Goal: Task Accomplishment & Management: Manage account settings

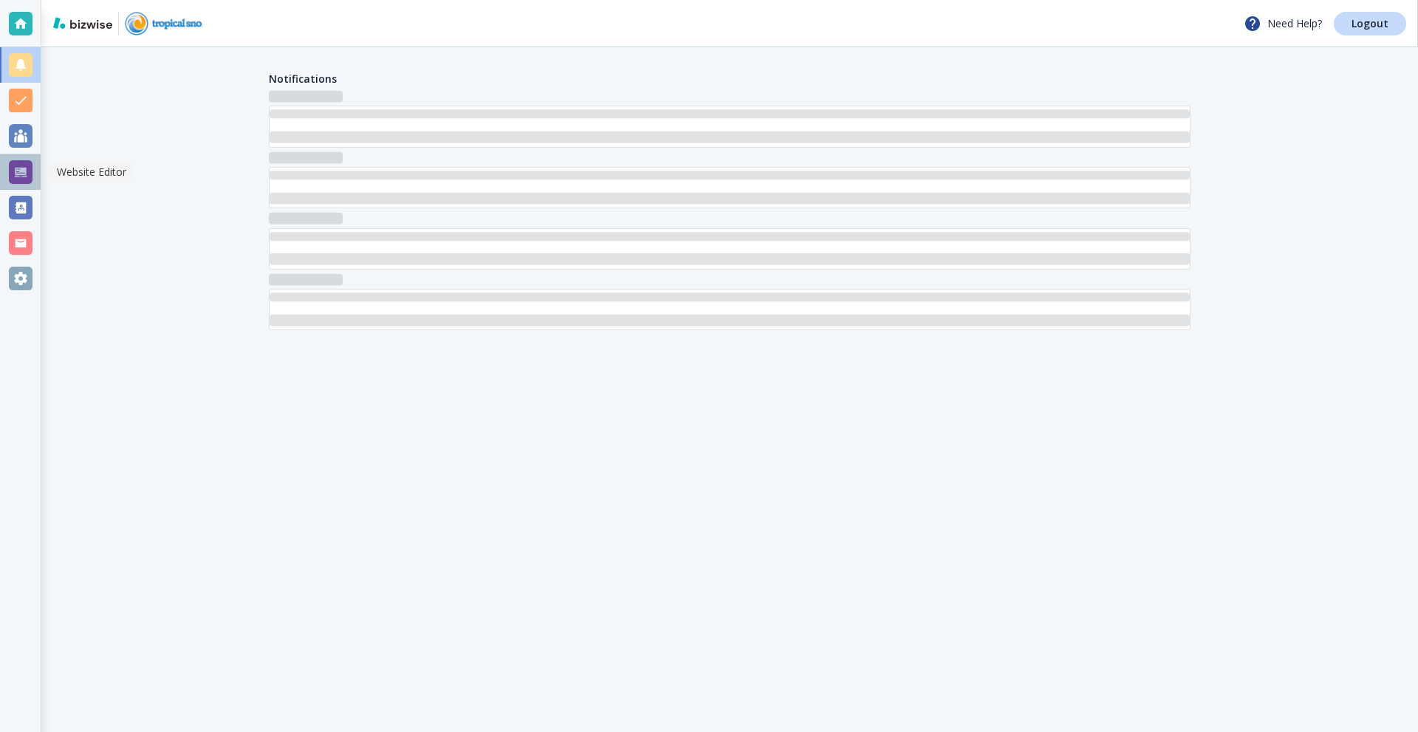
click at [19, 177] on div at bounding box center [21, 172] width 24 height 24
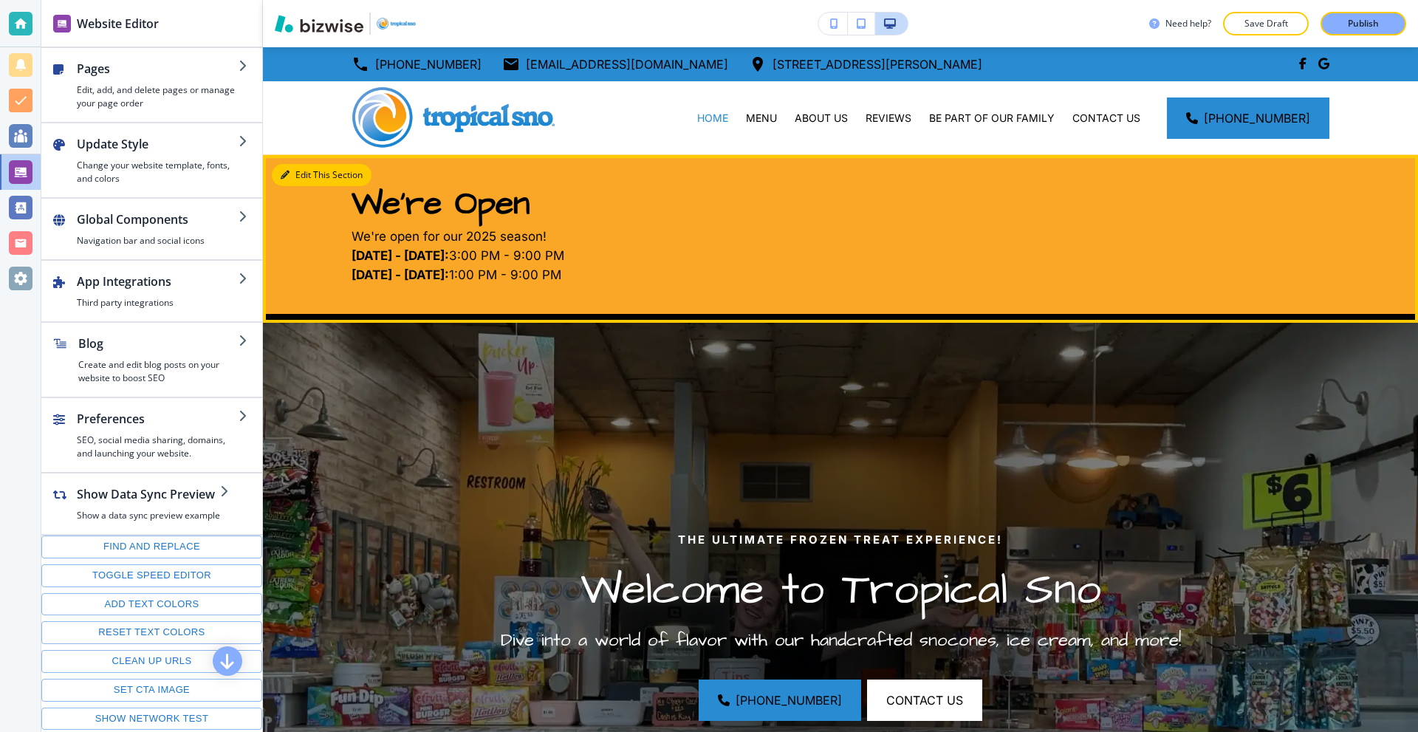
click at [304, 180] on button "Edit This Section" at bounding box center [322, 175] width 100 height 22
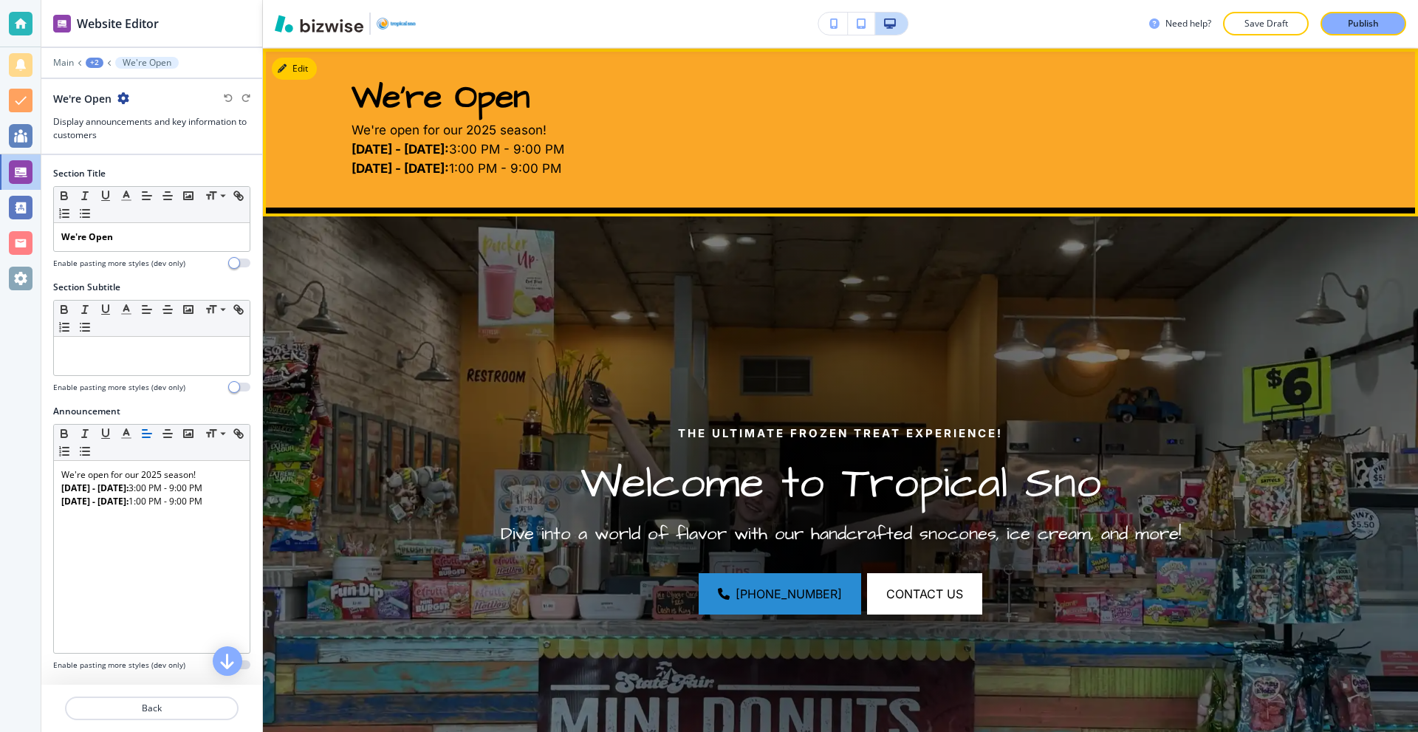
scroll to position [108, 0]
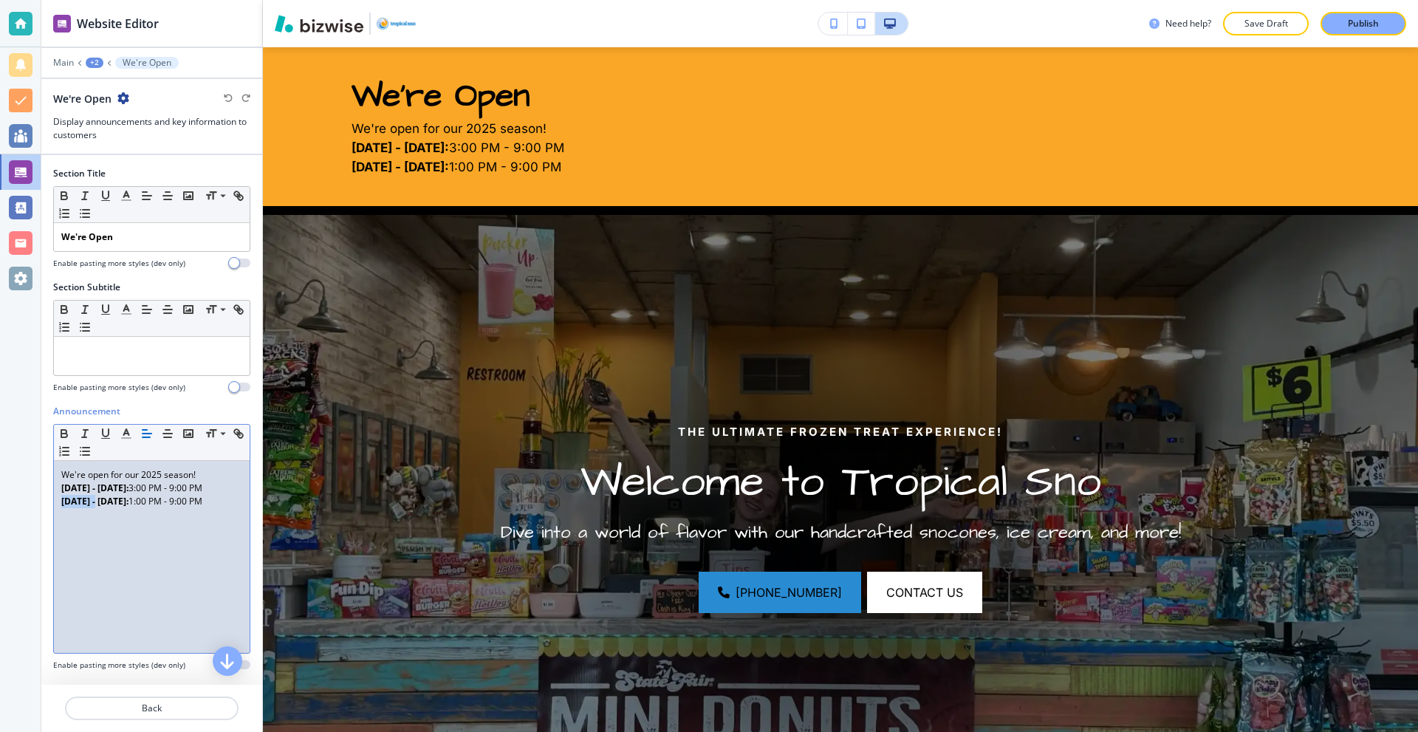
drag, startPoint x: 95, startPoint y: 501, endPoint x: 18, endPoint y: 498, distance: 77.6
click at [18, 500] on div "Website Editor Main +2 We're Open We're Open Display announcements and key info…" at bounding box center [709, 366] width 1418 height 732
copy div "We're open for our 2025 season! [DATE] - [DATE]: 3:00 PM - 9:00 PM [DATE] and […"
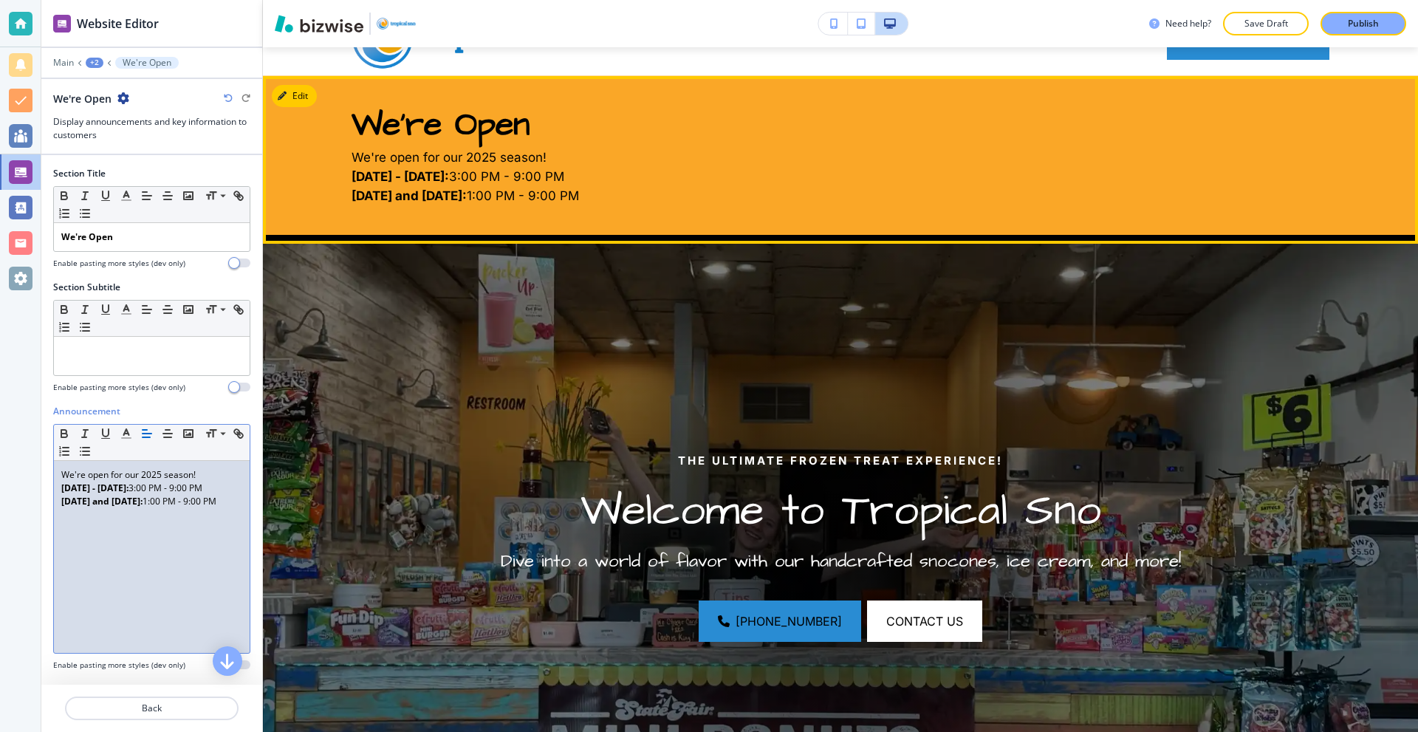
scroll to position [0, 0]
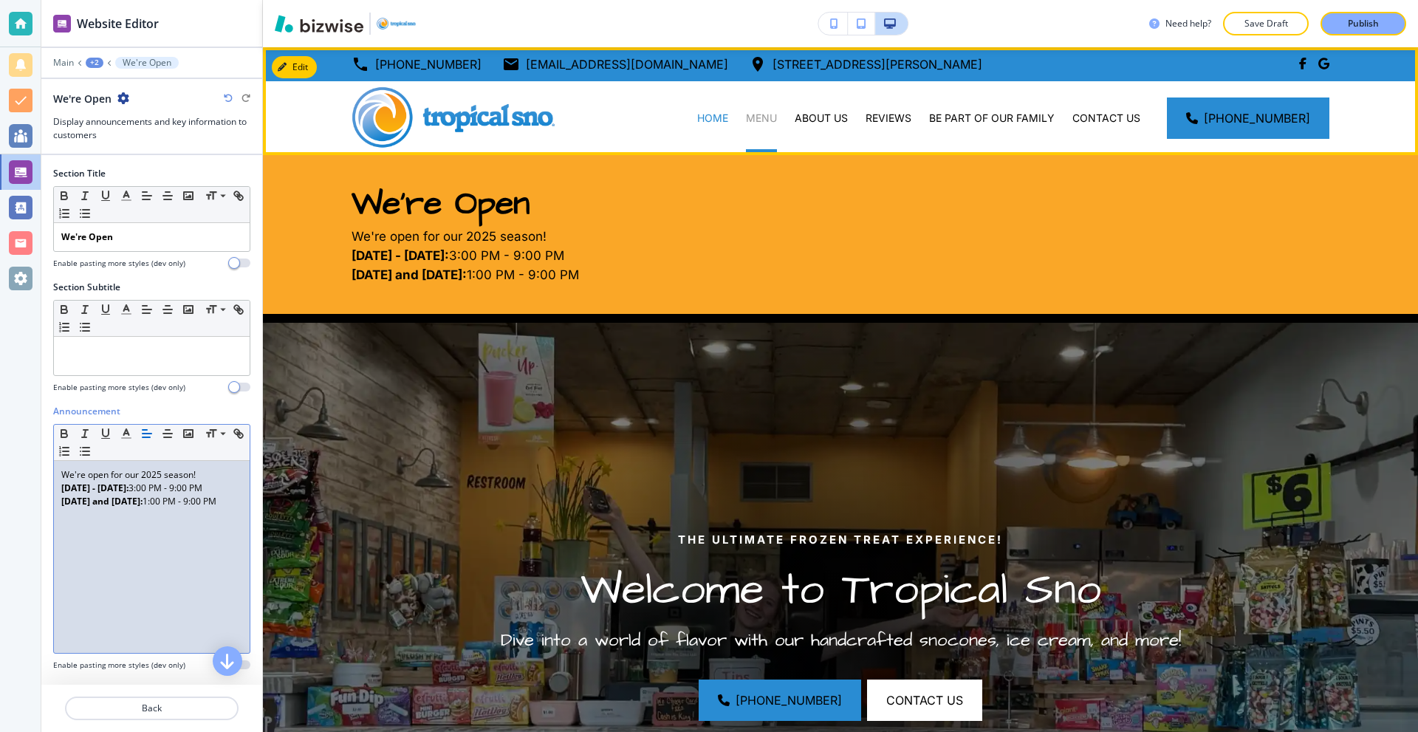
click at [768, 117] on p "MENU" at bounding box center [761, 118] width 31 height 15
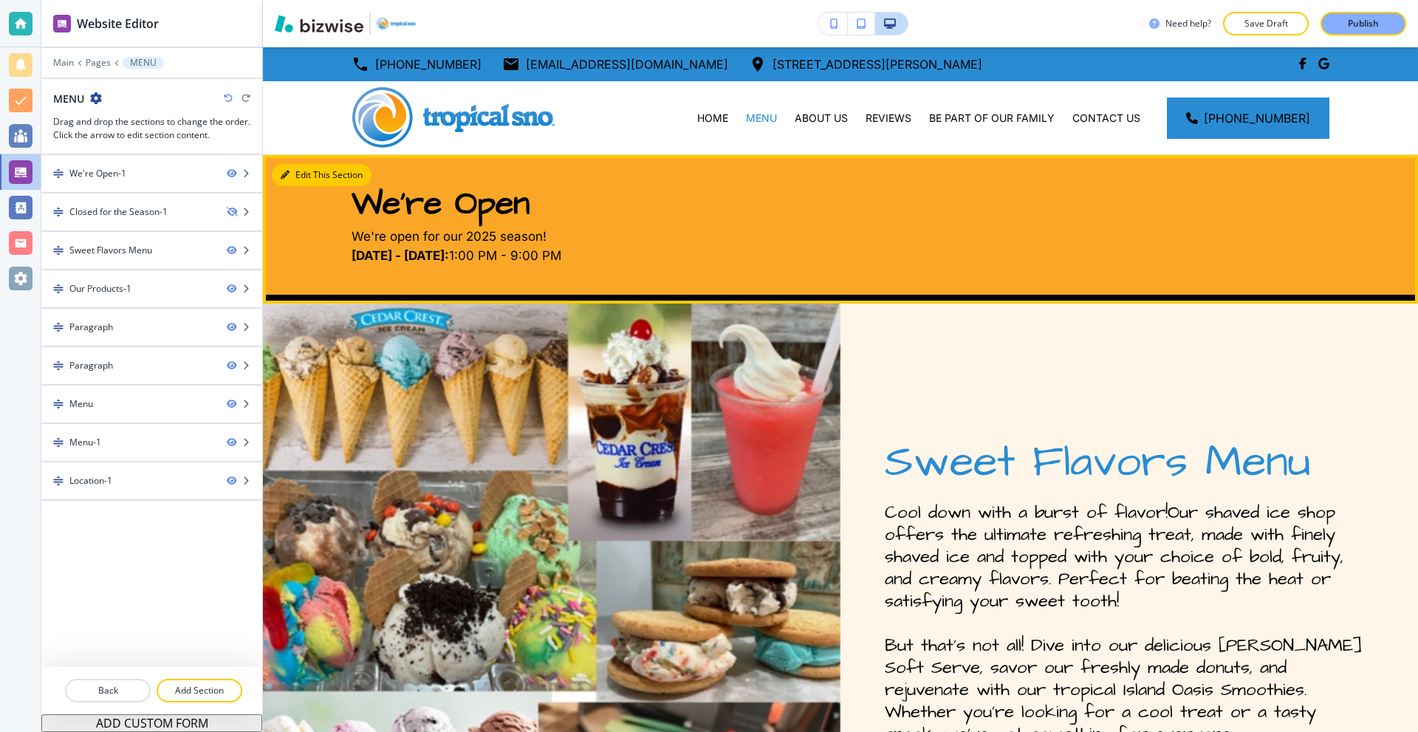
click at [294, 175] on button "Edit This Section" at bounding box center [322, 175] width 100 height 22
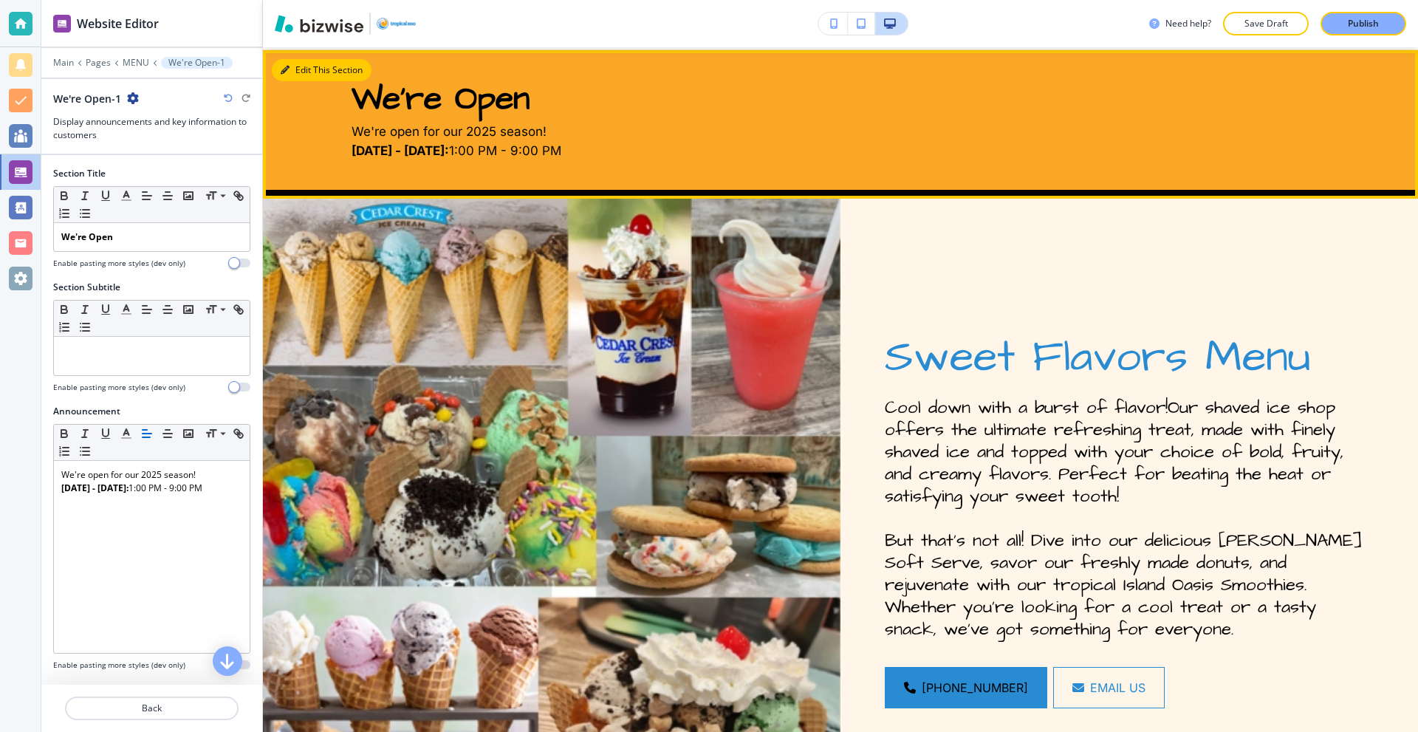
scroll to position [108, 0]
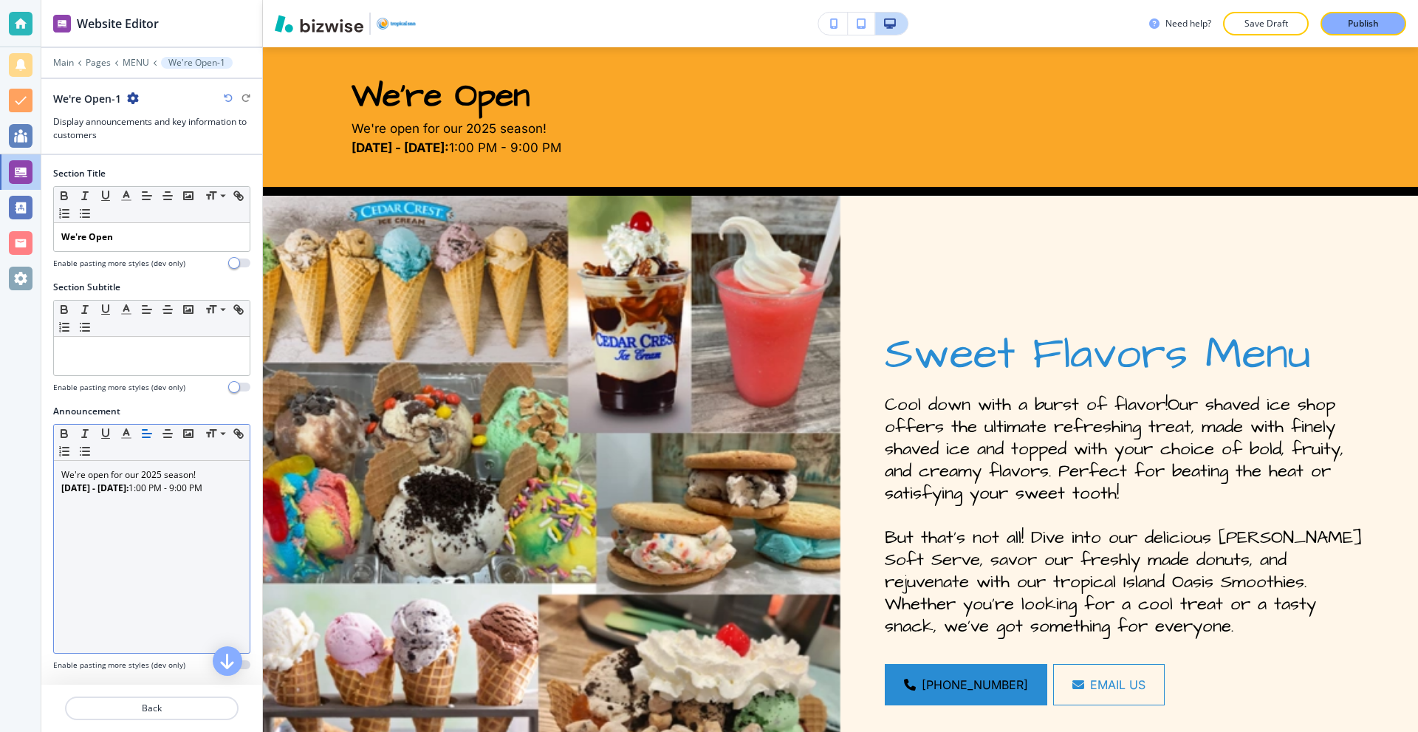
click at [148, 488] on p "[DATE] - [DATE]: 1:00 PM - 9:00 PM" at bounding box center [151, 488] width 181 height 13
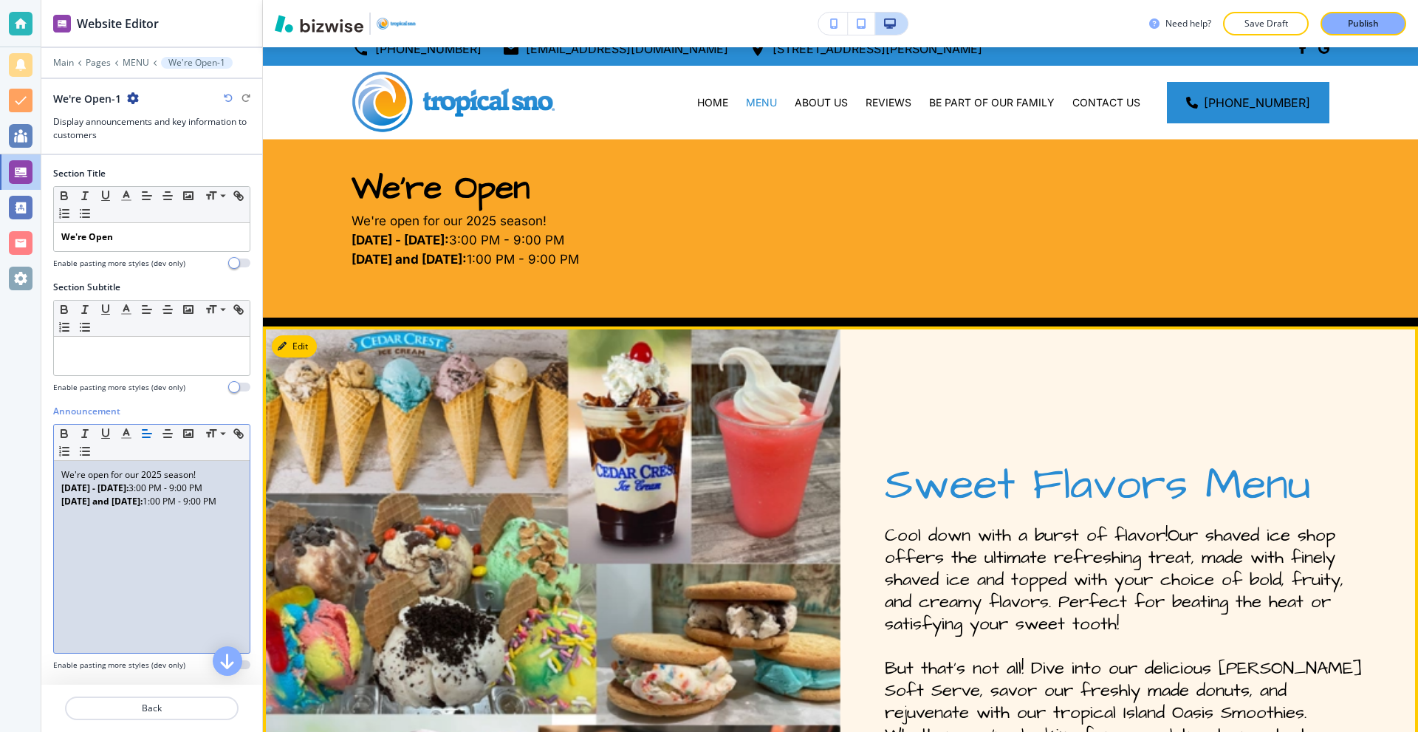
scroll to position [0, 0]
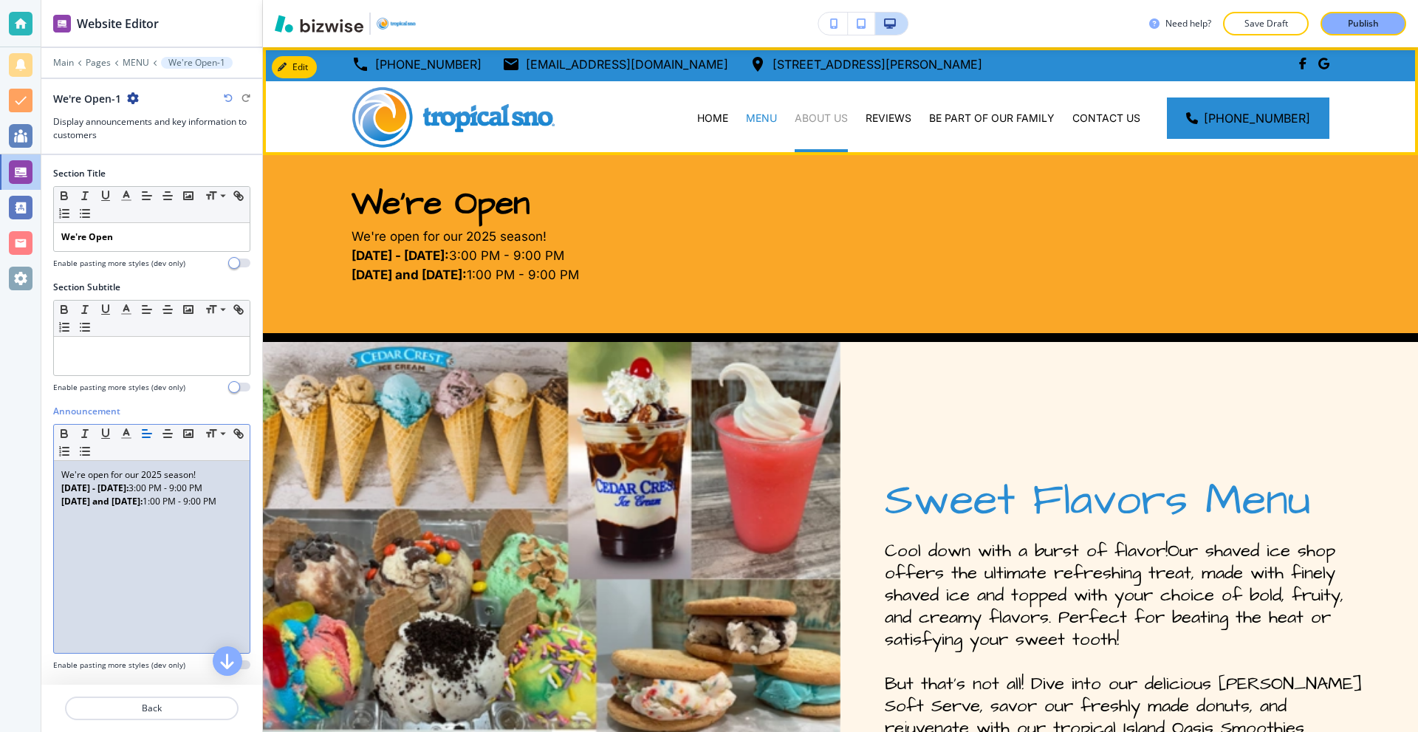
click at [830, 117] on p "ABOUT US" at bounding box center [821, 118] width 53 height 15
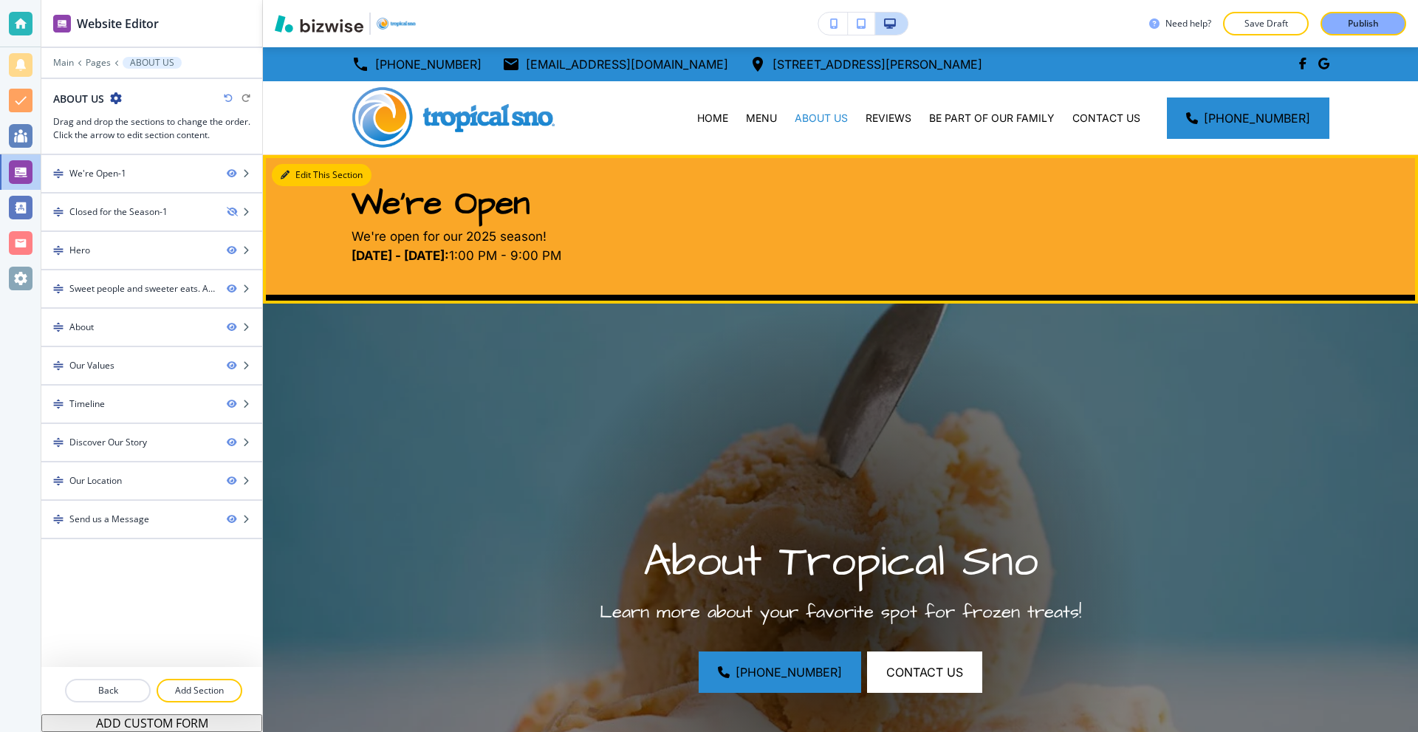
click at [294, 174] on button "Edit This Section" at bounding box center [322, 175] width 100 height 22
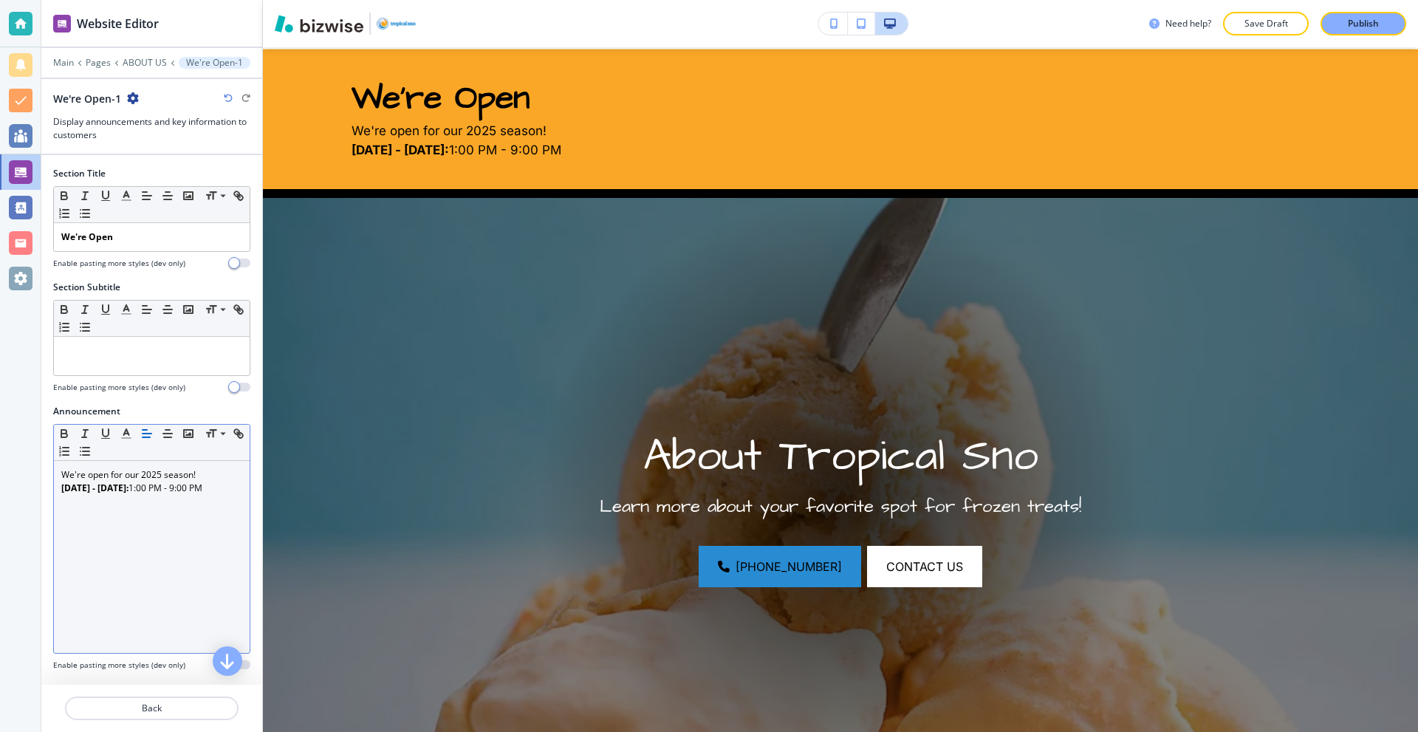
scroll to position [108, 0]
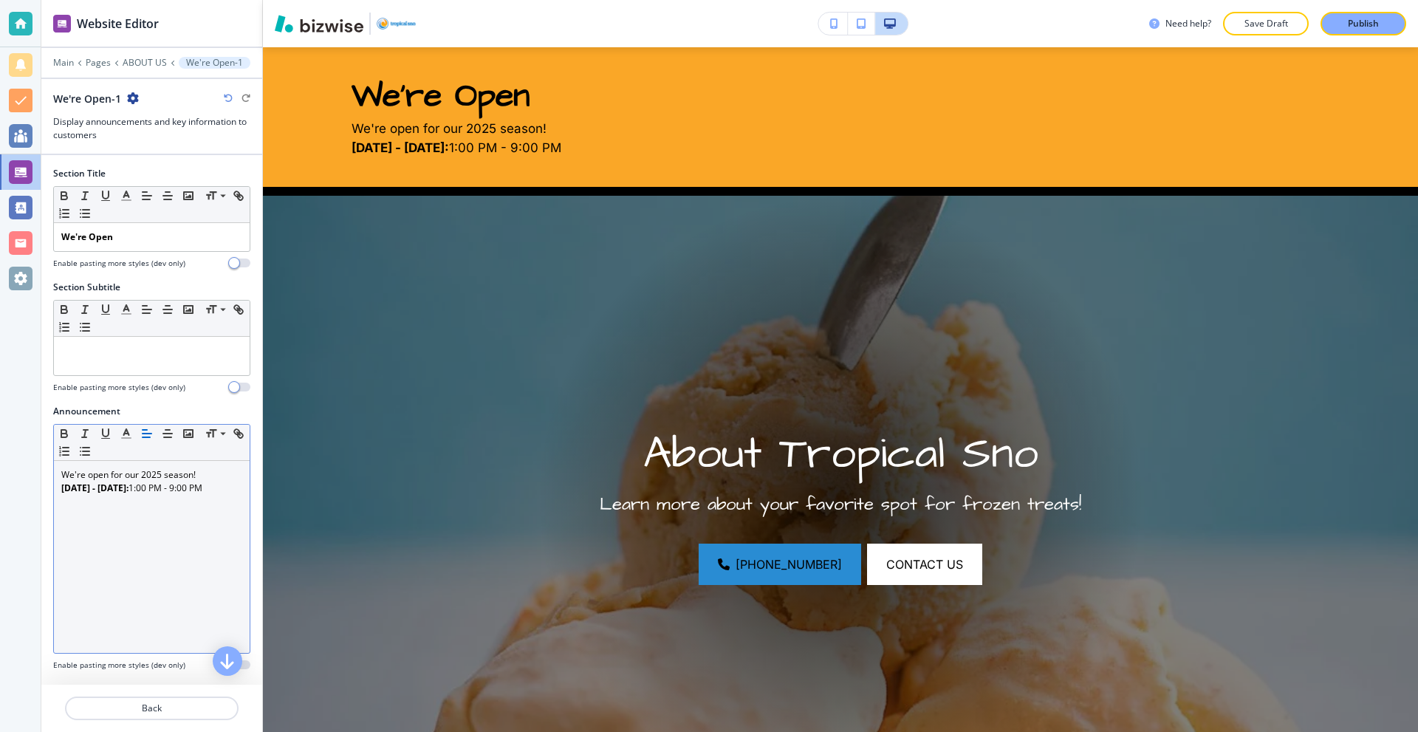
click at [143, 476] on p "We're open for our 2025 season!" at bounding box center [151, 474] width 181 height 13
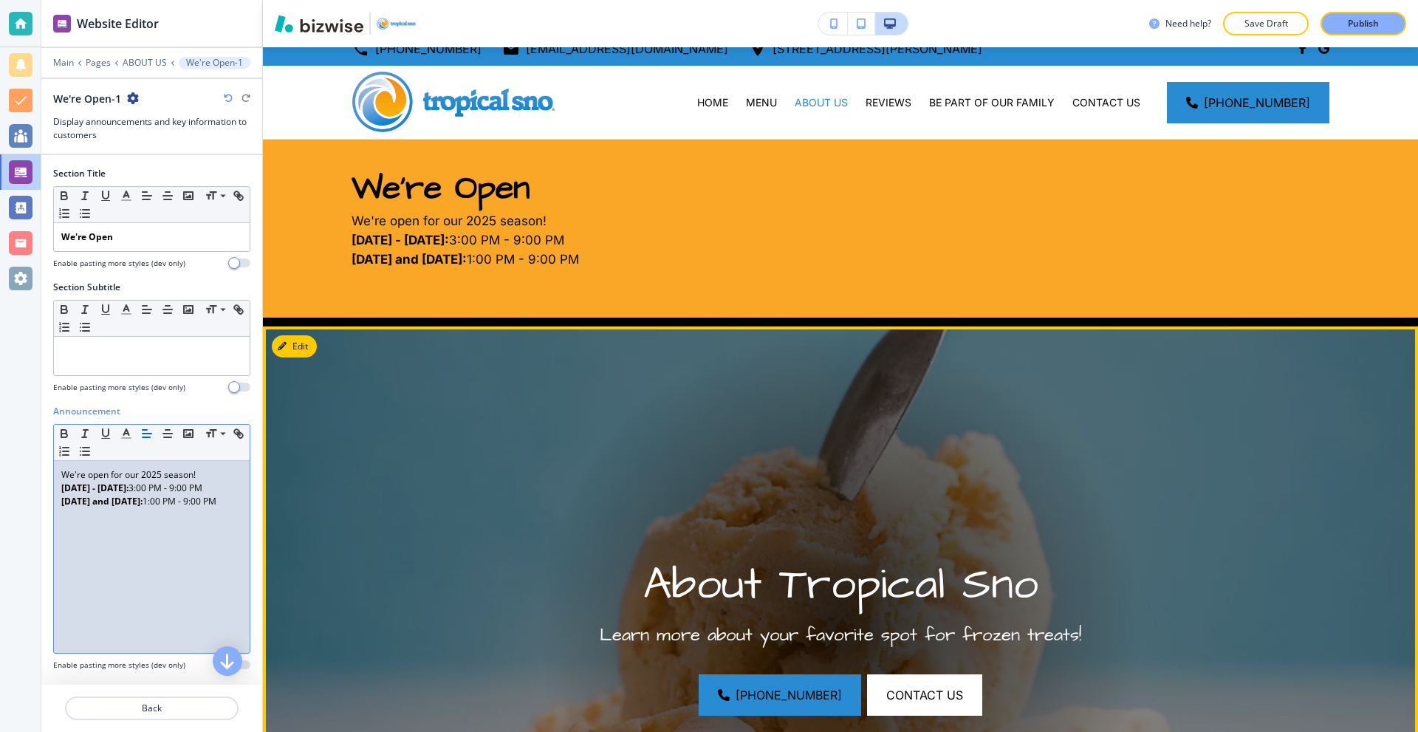
scroll to position [0, 0]
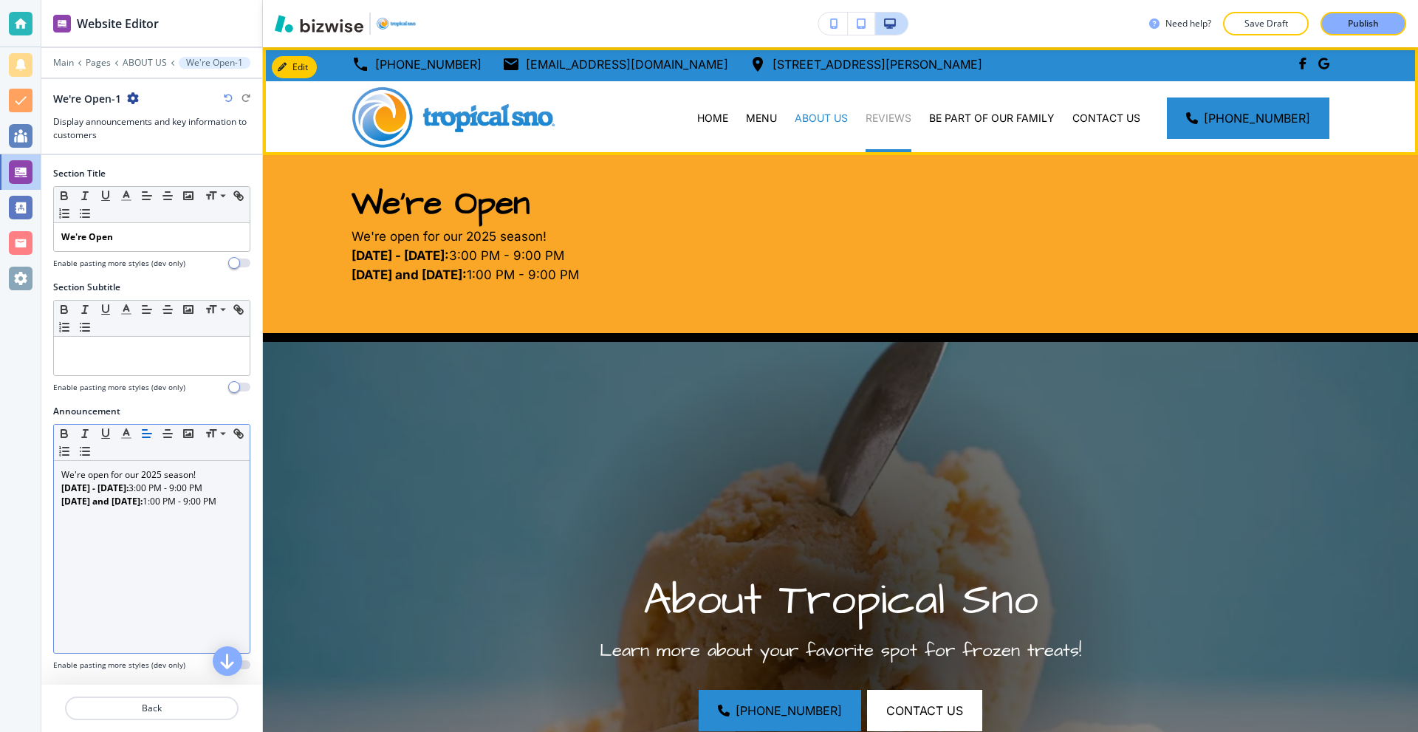
click at [883, 117] on p "REVIEWS" at bounding box center [889, 118] width 46 height 15
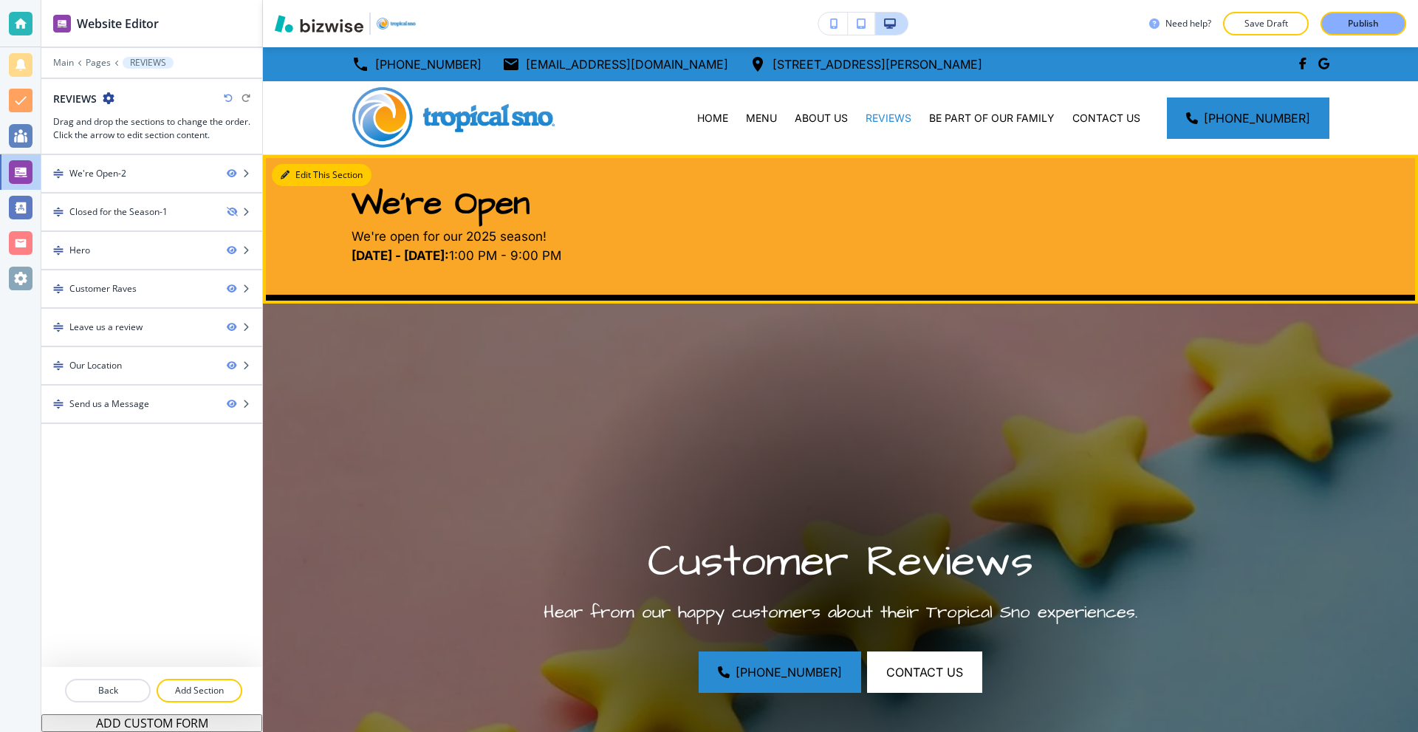
click at [284, 182] on button "Edit This Section" at bounding box center [322, 175] width 100 height 22
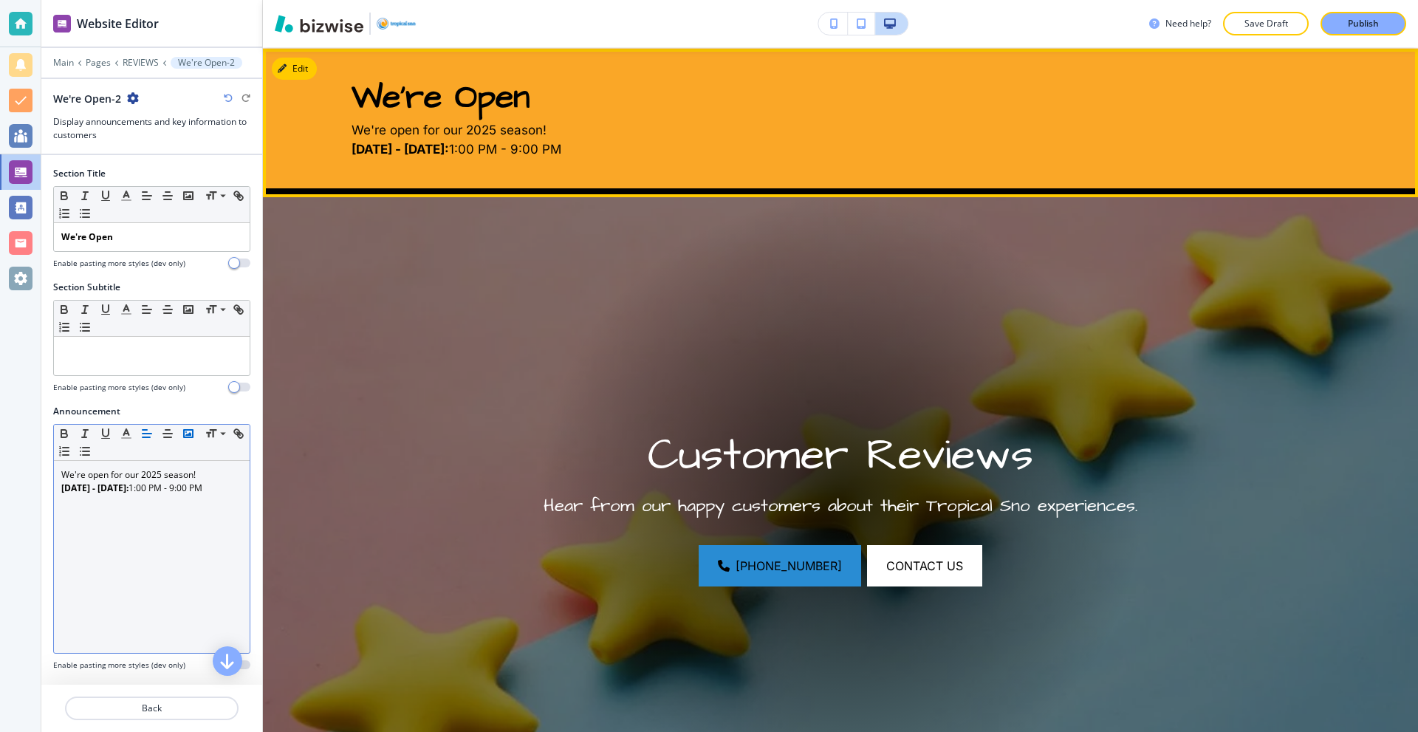
scroll to position [108, 0]
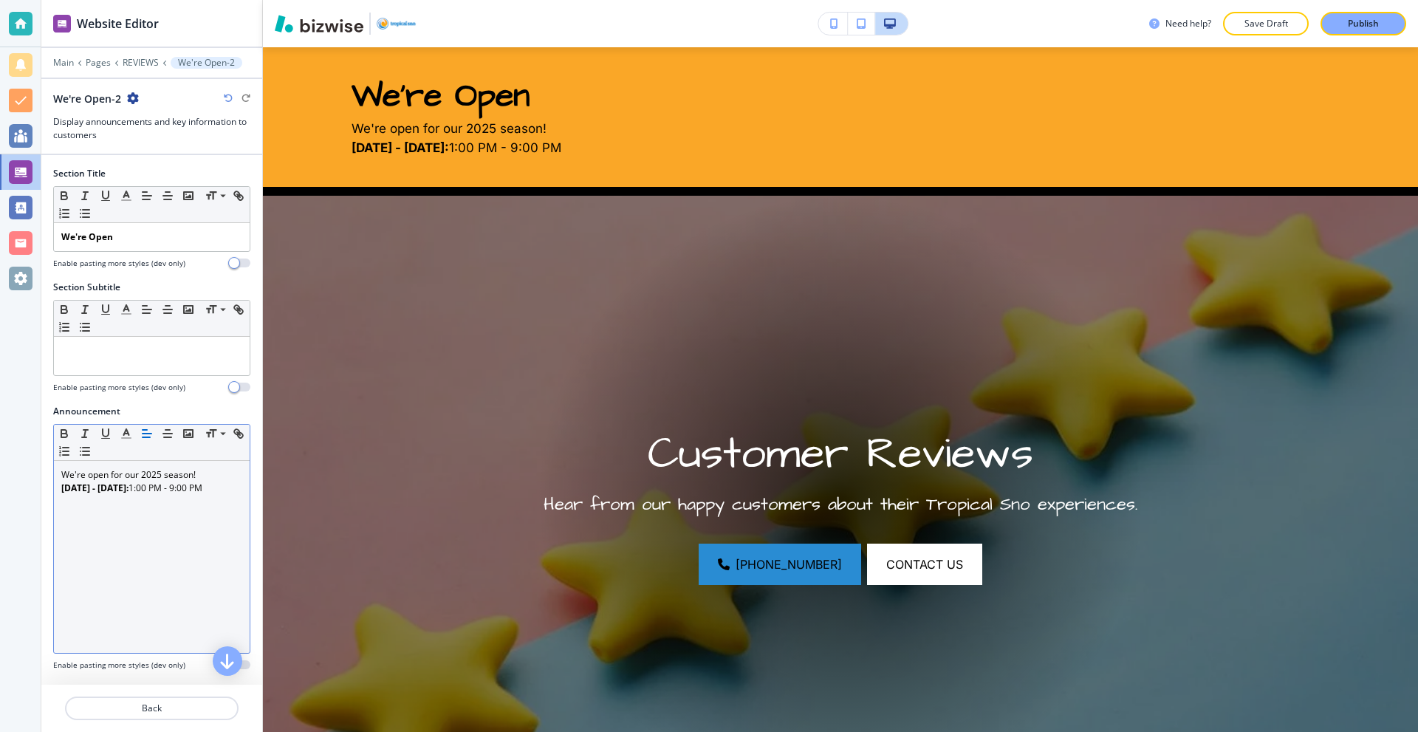
click at [183, 462] on div "We're open for our 2025 season! [DATE] - [DATE]: 1:00 PM - 9:00 PM" at bounding box center [152, 557] width 196 height 192
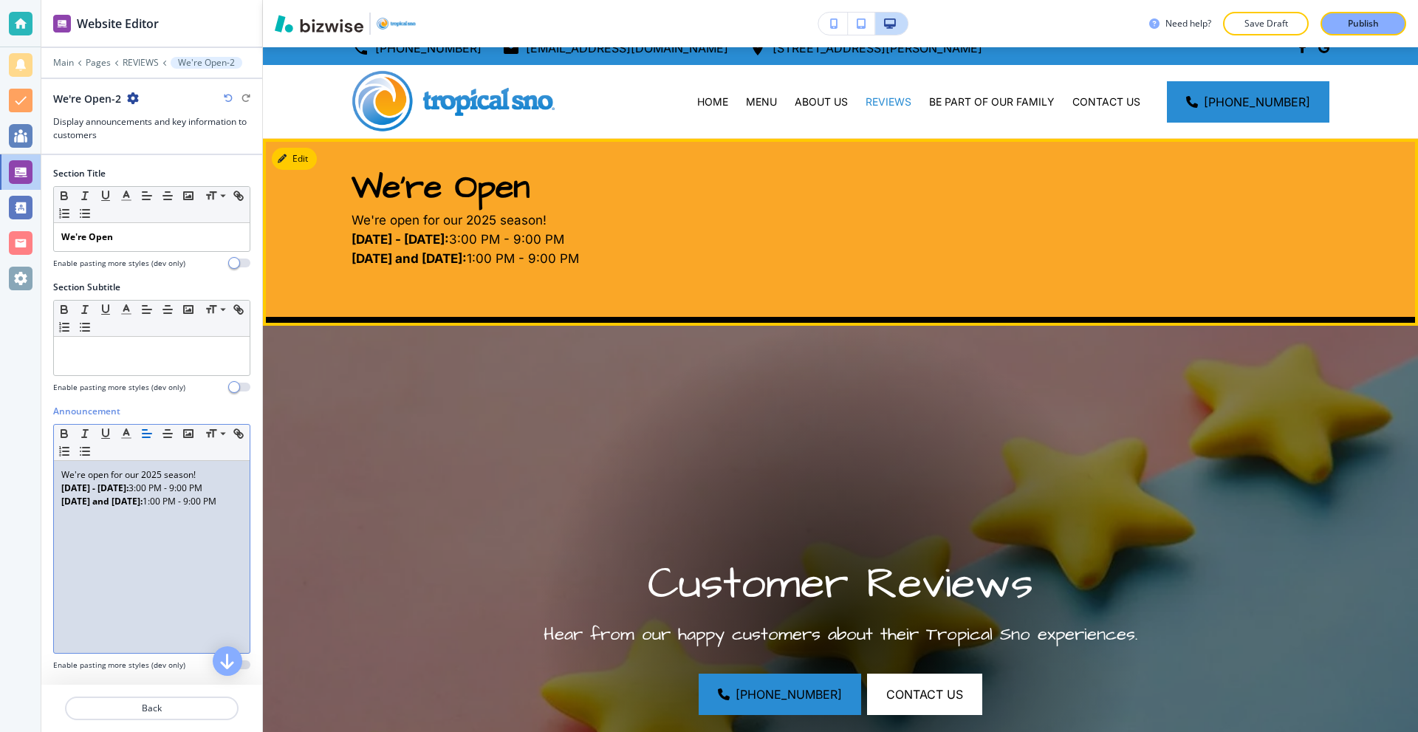
scroll to position [0, 0]
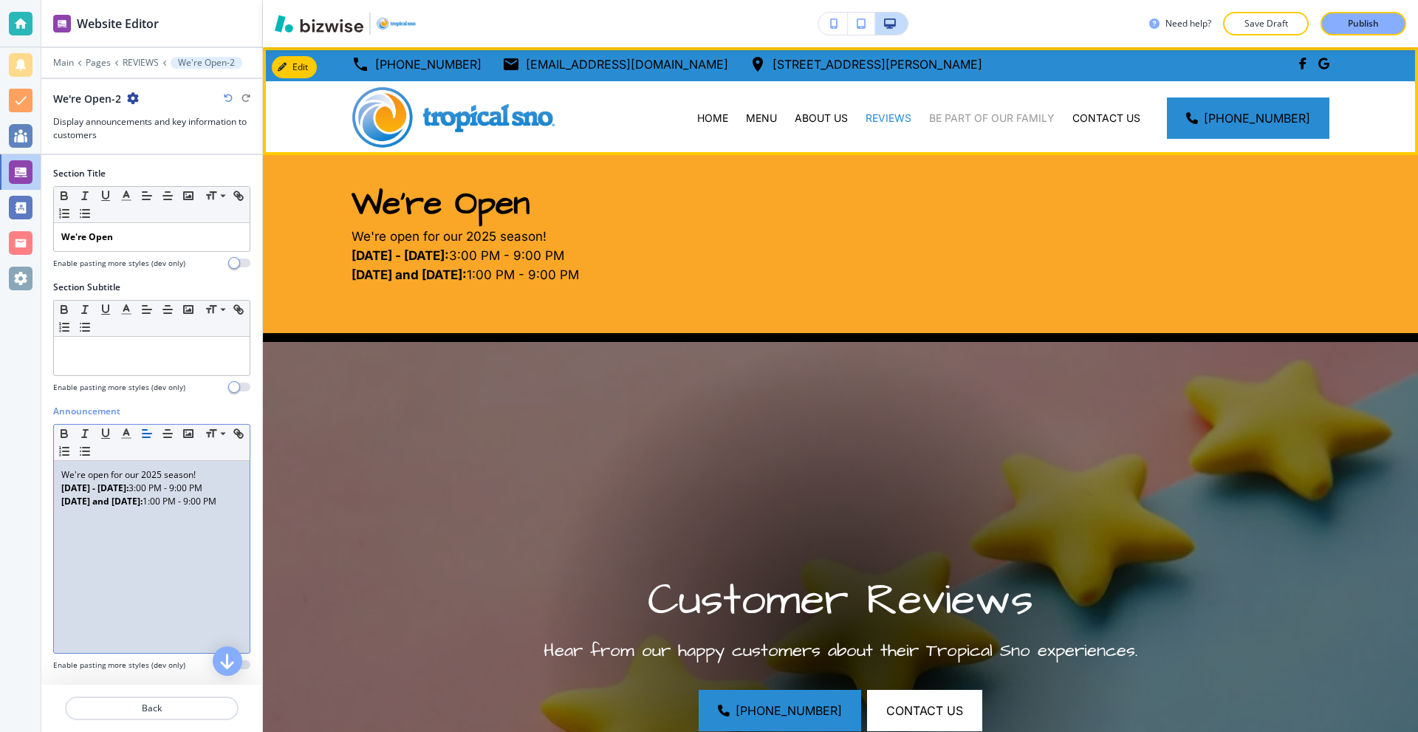
click at [993, 115] on p "BE PART OF OUR FAMILY" at bounding box center [992, 118] width 126 height 15
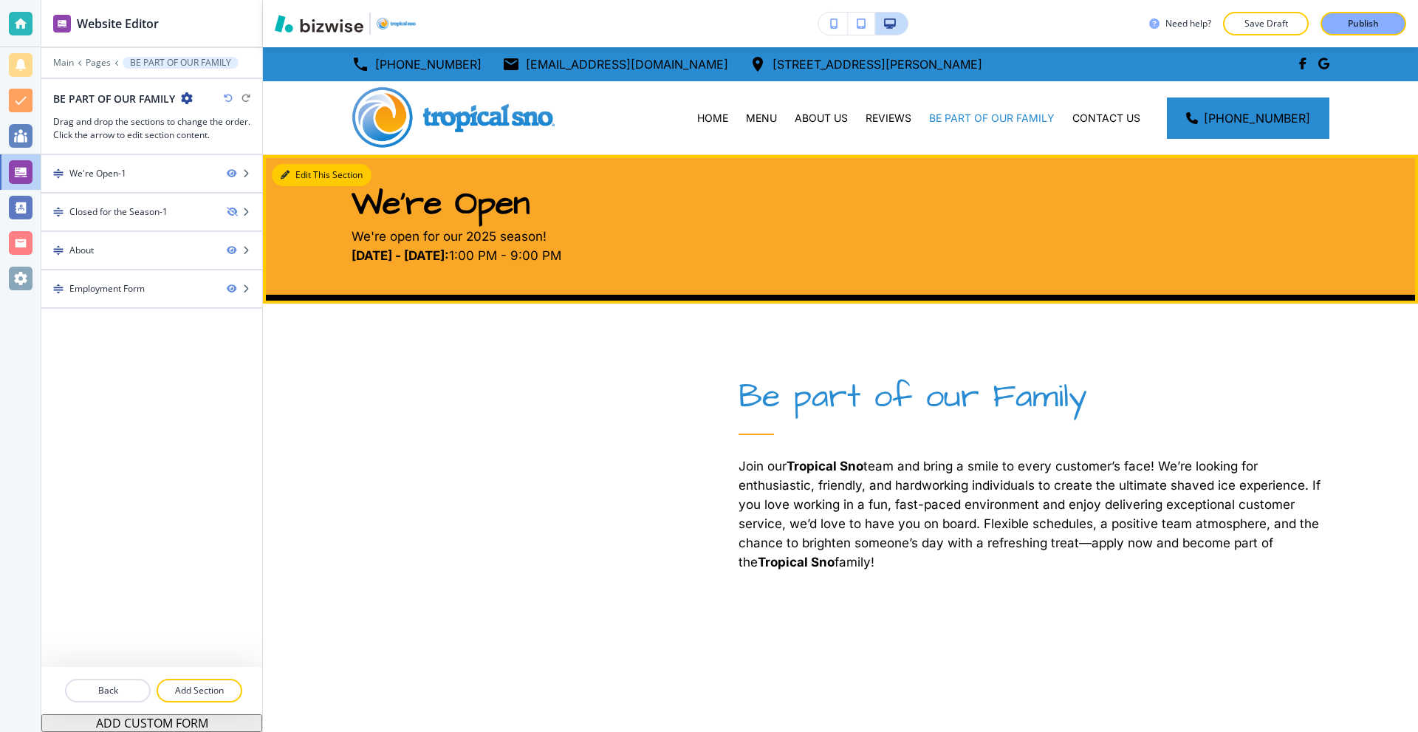
drag, startPoint x: 298, startPoint y: 171, endPoint x: 263, endPoint y: 207, distance: 49.6
click at [299, 171] on button "Edit This Section" at bounding box center [322, 175] width 100 height 22
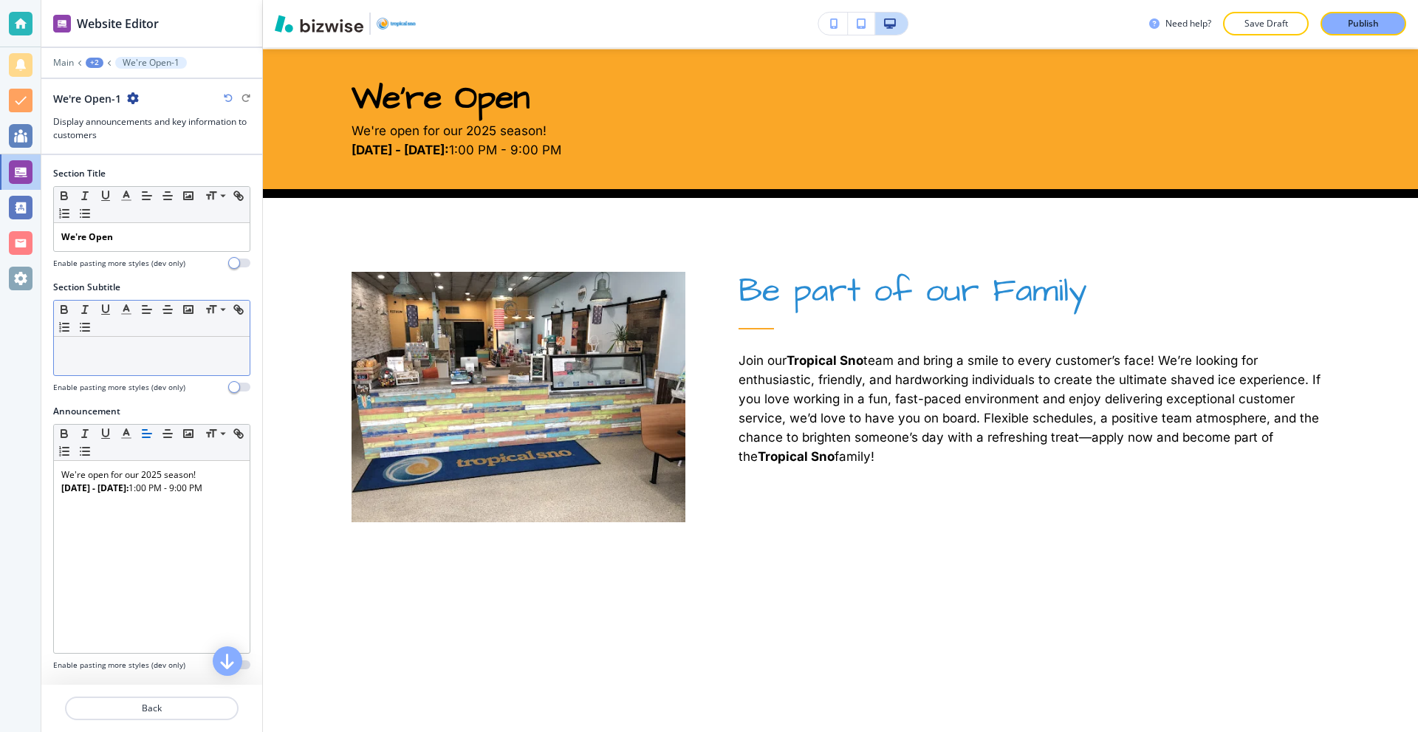
scroll to position [108, 0]
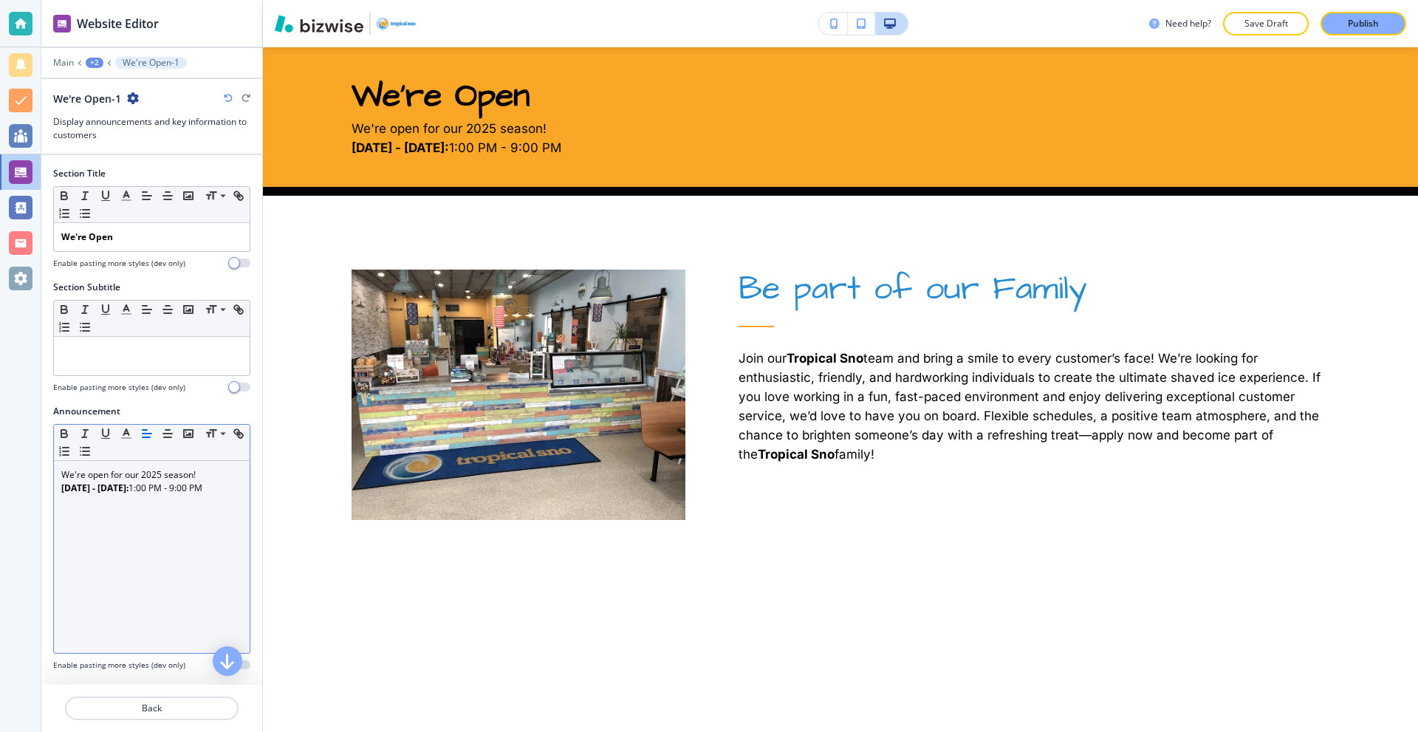
drag, startPoint x: 136, startPoint y: 477, endPoint x: 144, endPoint y: 476, distance: 8.2
click at [135, 478] on p "We're open for our 2025 season!" at bounding box center [151, 474] width 181 height 13
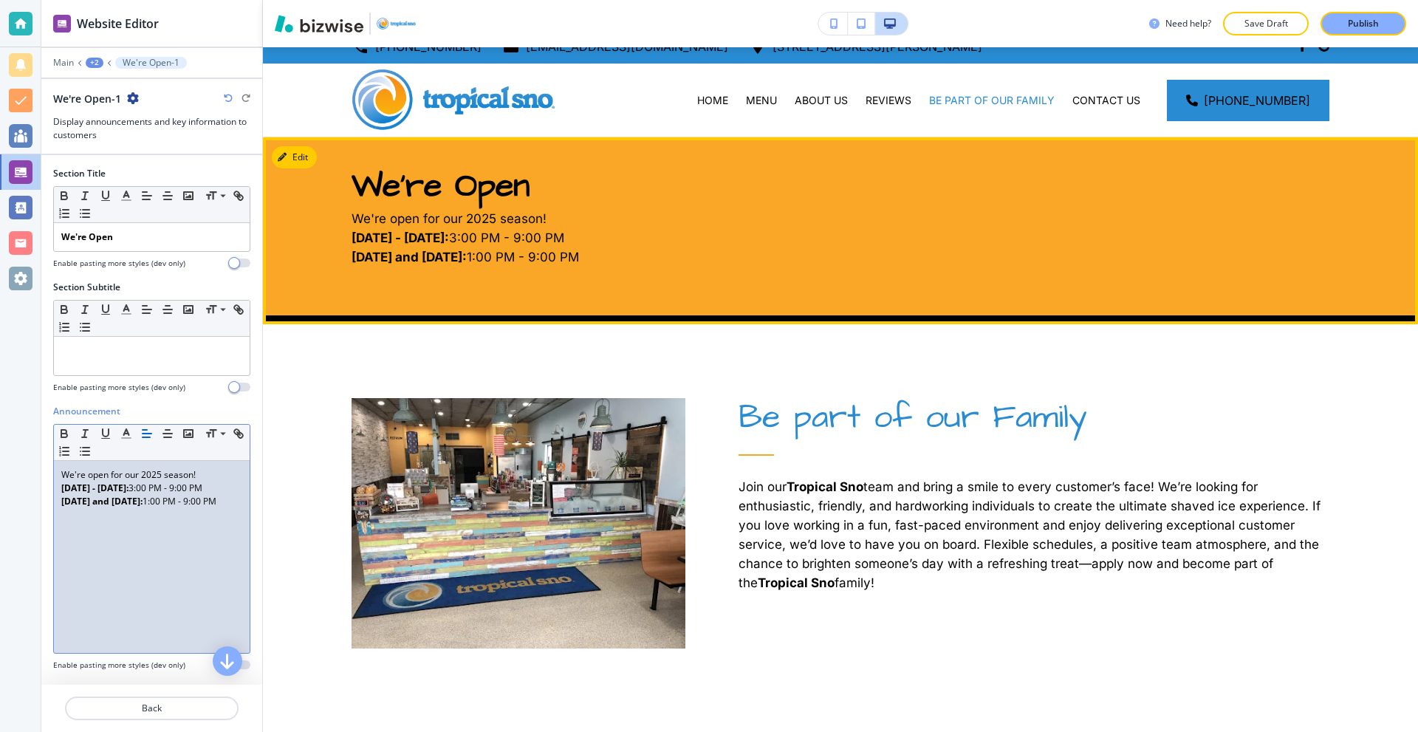
scroll to position [0, 0]
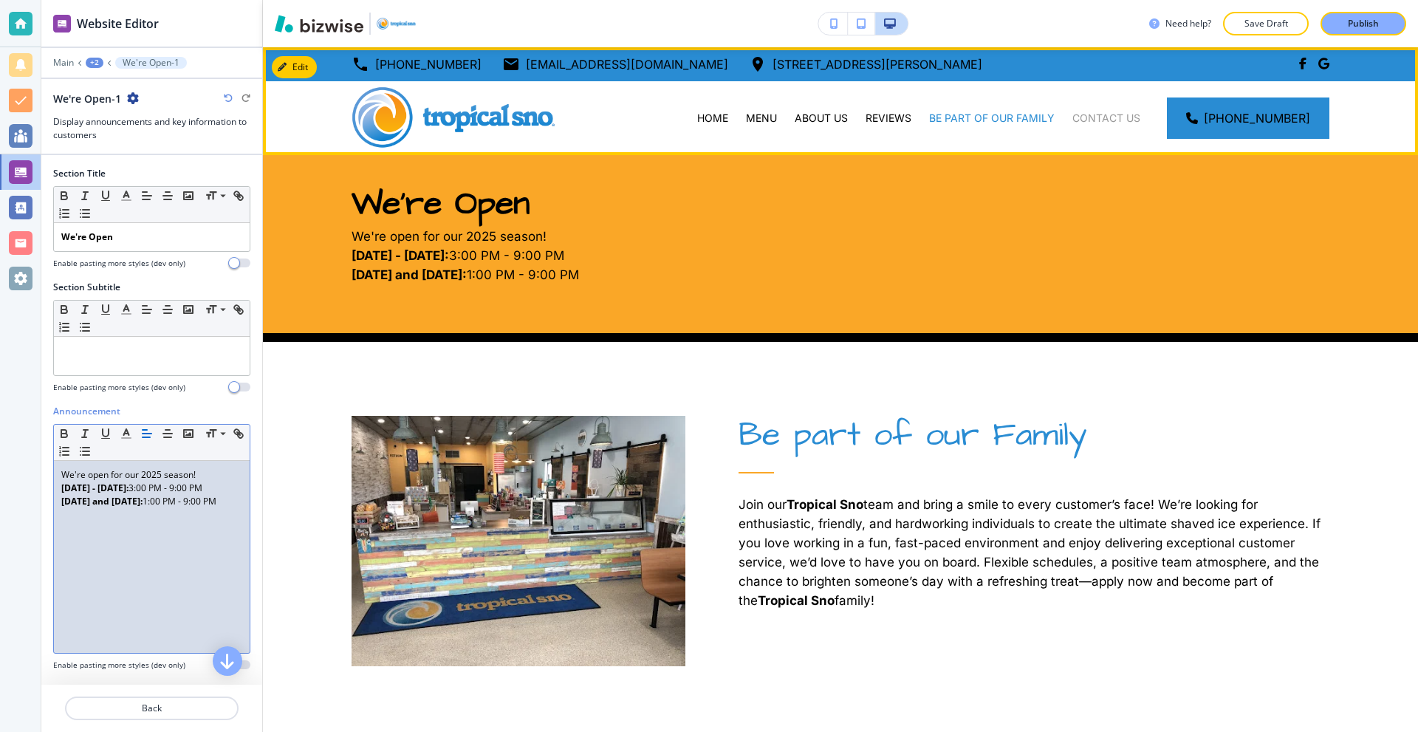
click at [1092, 120] on p "CONTACT US" at bounding box center [1106, 118] width 68 height 15
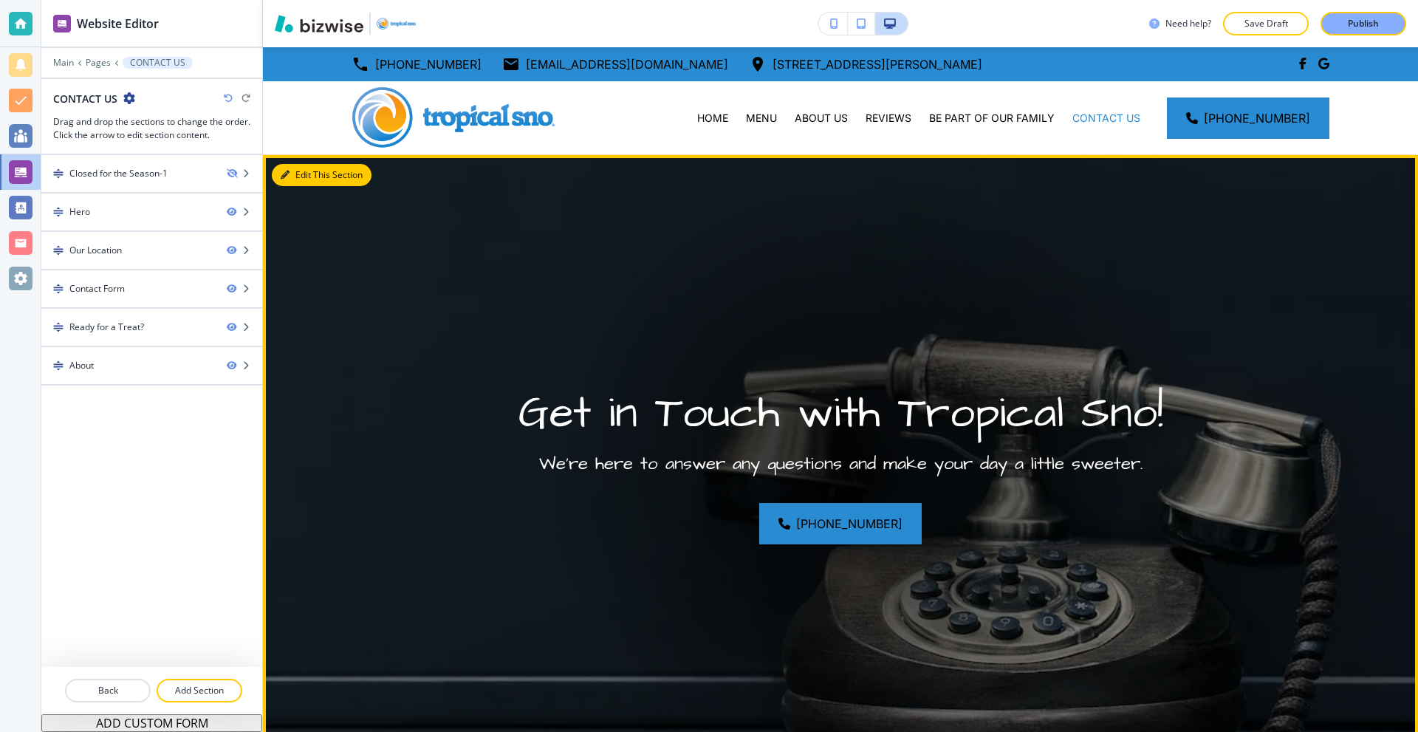
click at [304, 178] on button "Edit This Section" at bounding box center [322, 175] width 100 height 22
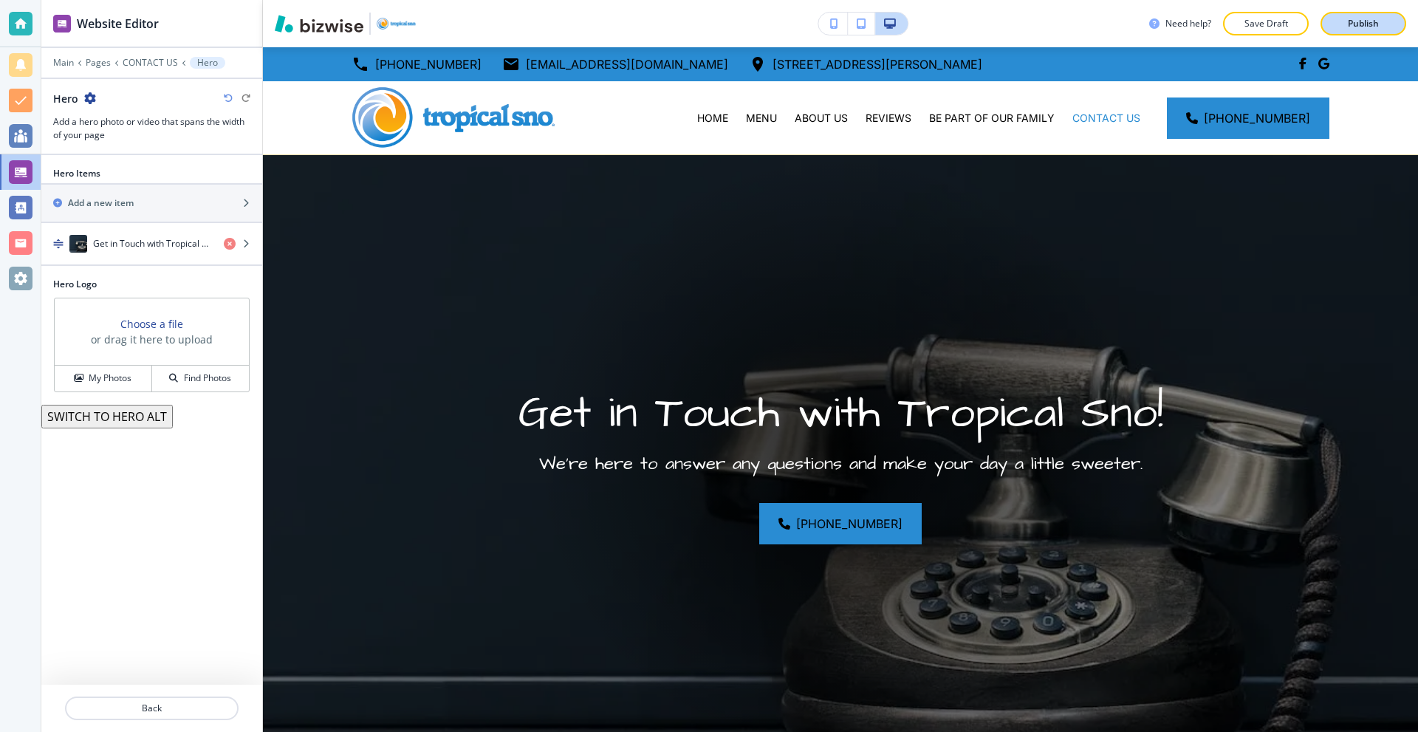
click at [1334, 24] on button "Publish" at bounding box center [1363, 24] width 86 height 24
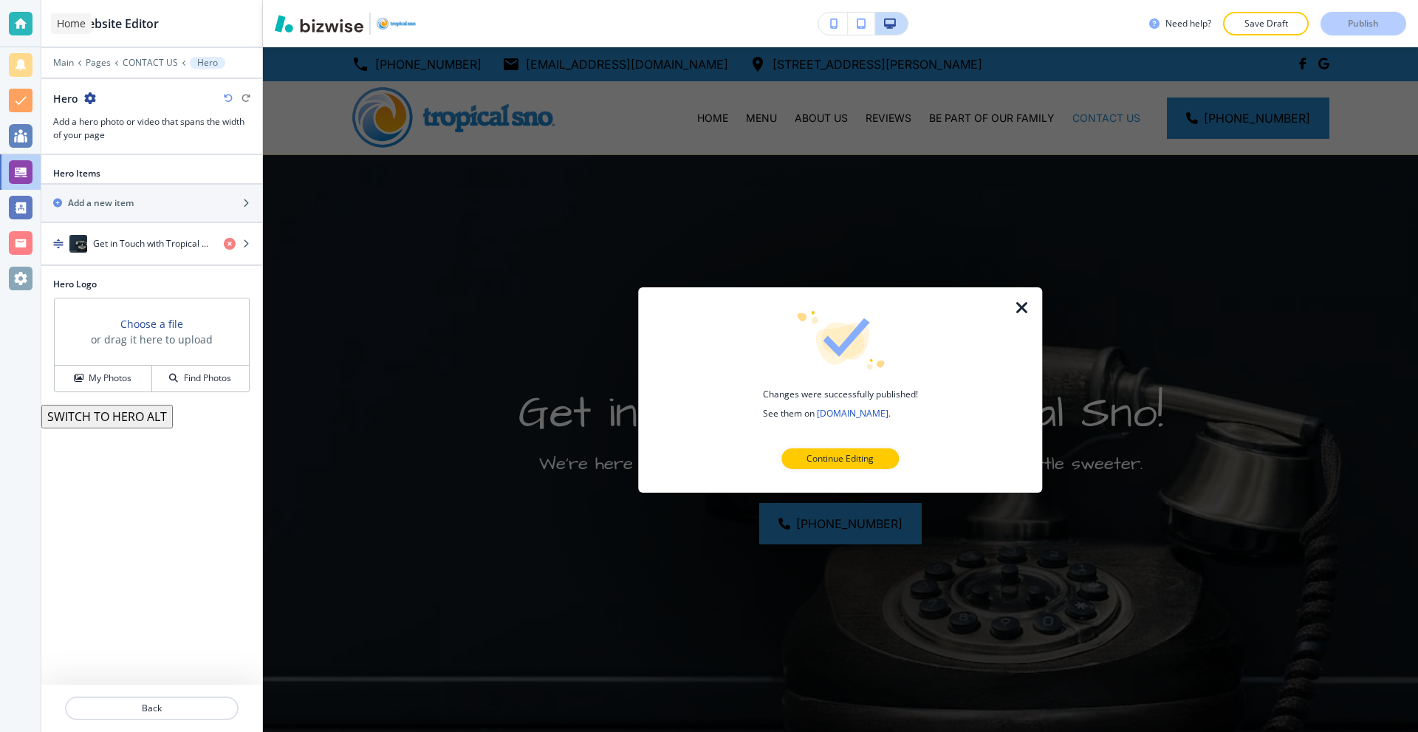
drag, startPoint x: 20, startPoint y: 30, endPoint x: 58, endPoint y: 33, distance: 38.5
click at [20, 30] on div at bounding box center [21, 24] width 24 height 24
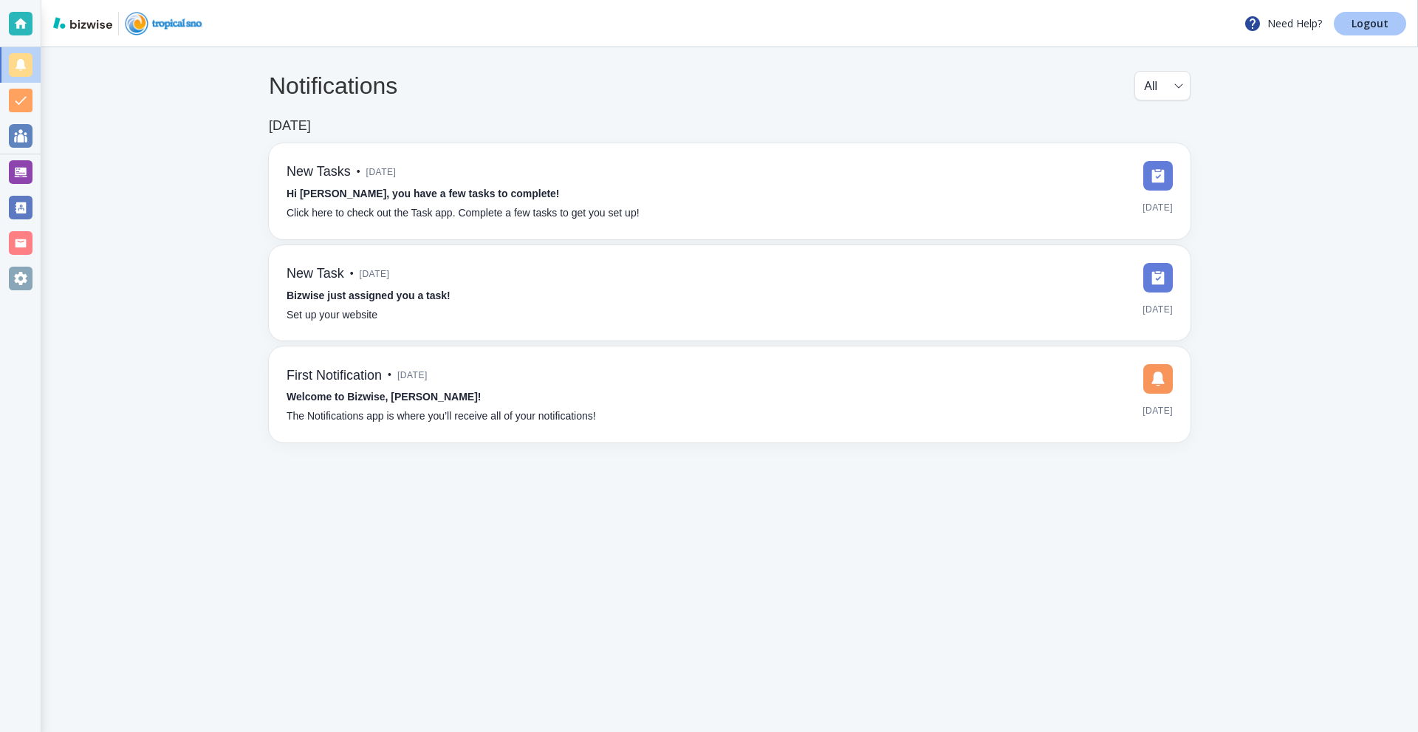
click at [1352, 24] on link "Logout" at bounding box center [1370, 24] width 72 height 24
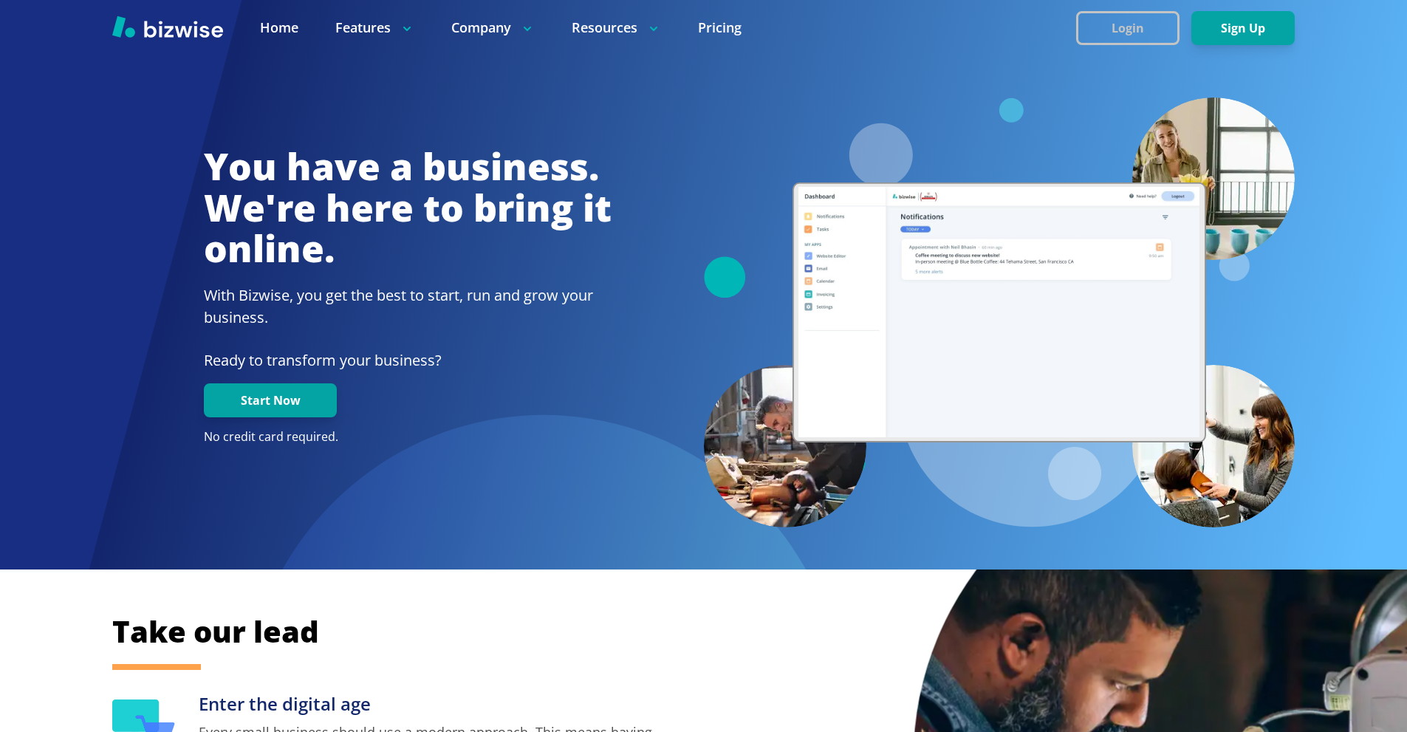
click at [1127, 19] on button "Login" at bounding box center [1127, 28] width 103 height 34
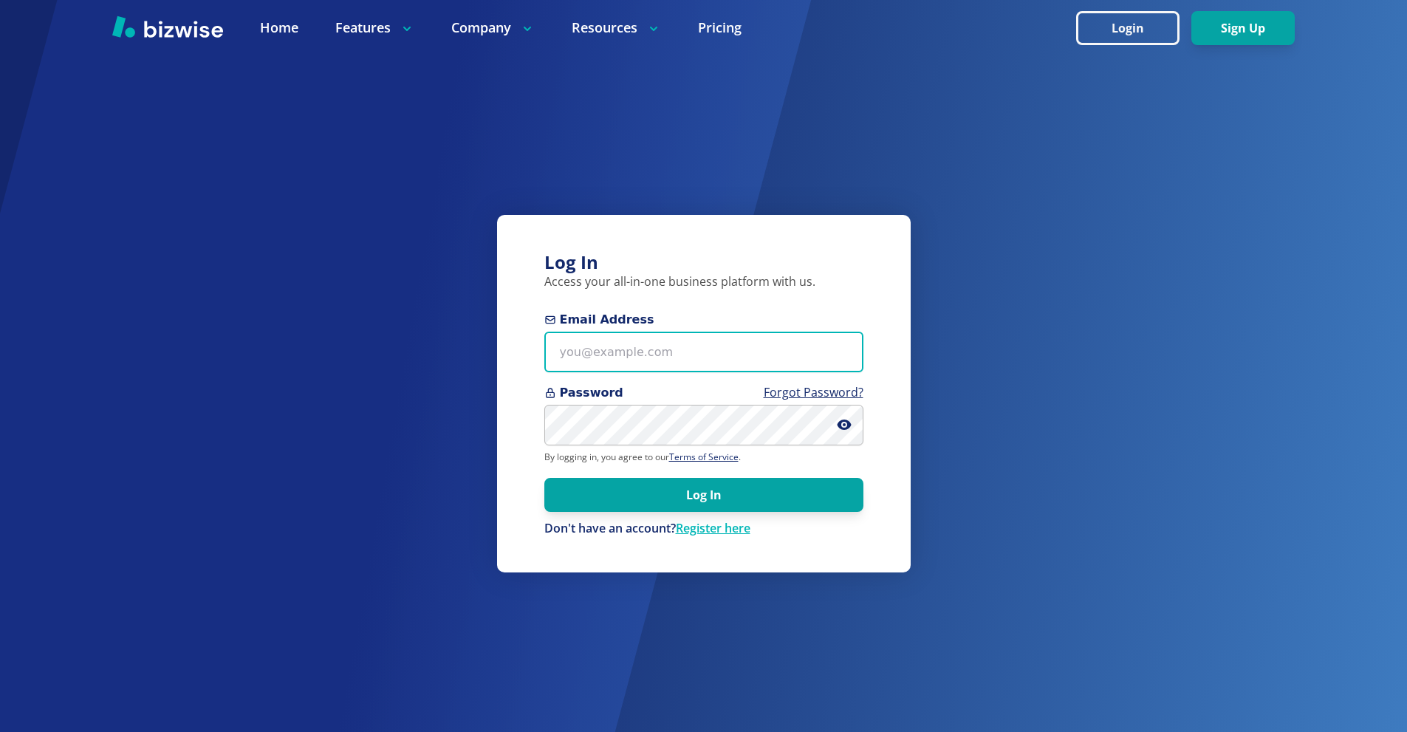
drag, startPoint x: 646, startPoint y: 348, endPoint x: 586, endPoint y: 208, distance: 152.8
click at [645, 348] on input "Email Address" at bounding box center [703, 352] width 319 height 41
paste input "ebyodafi+1@yahoo.com"
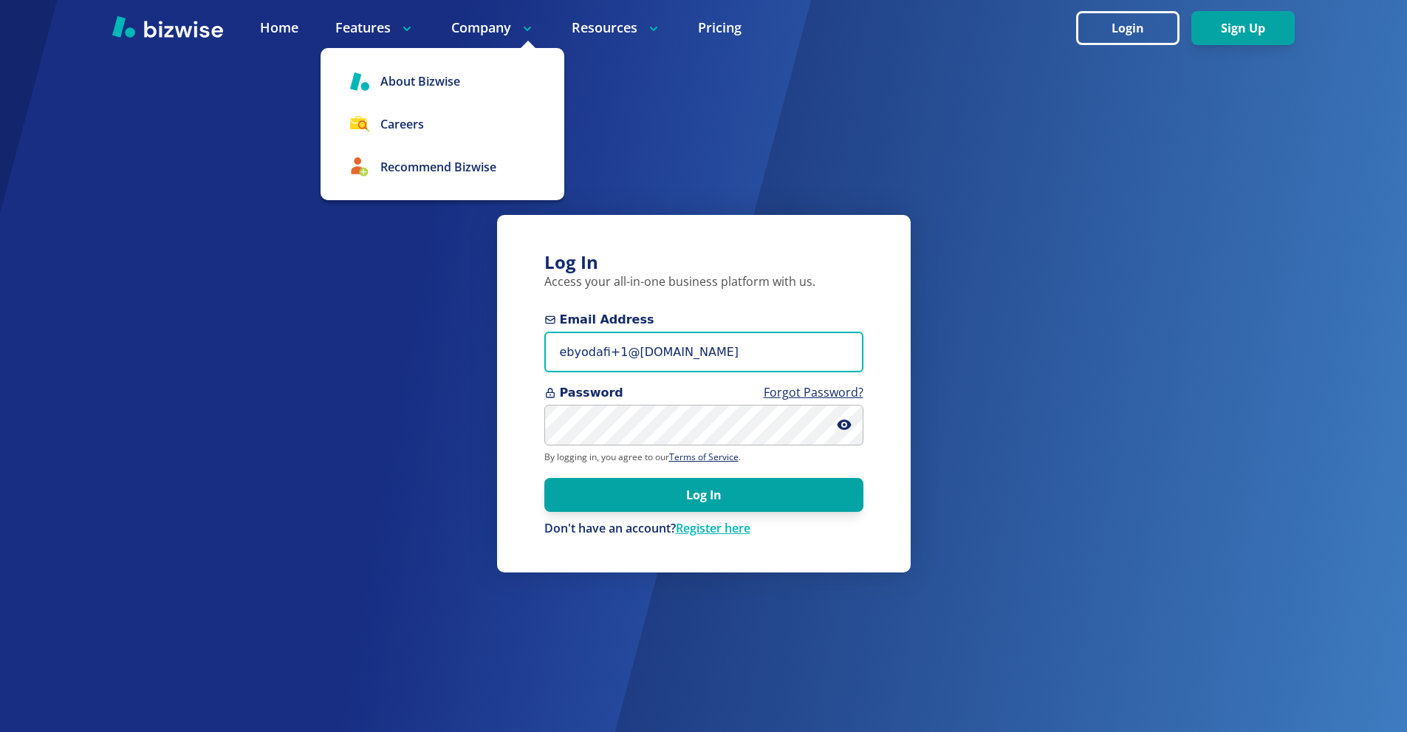
type input "ebyodafi+1@yahoo.com"
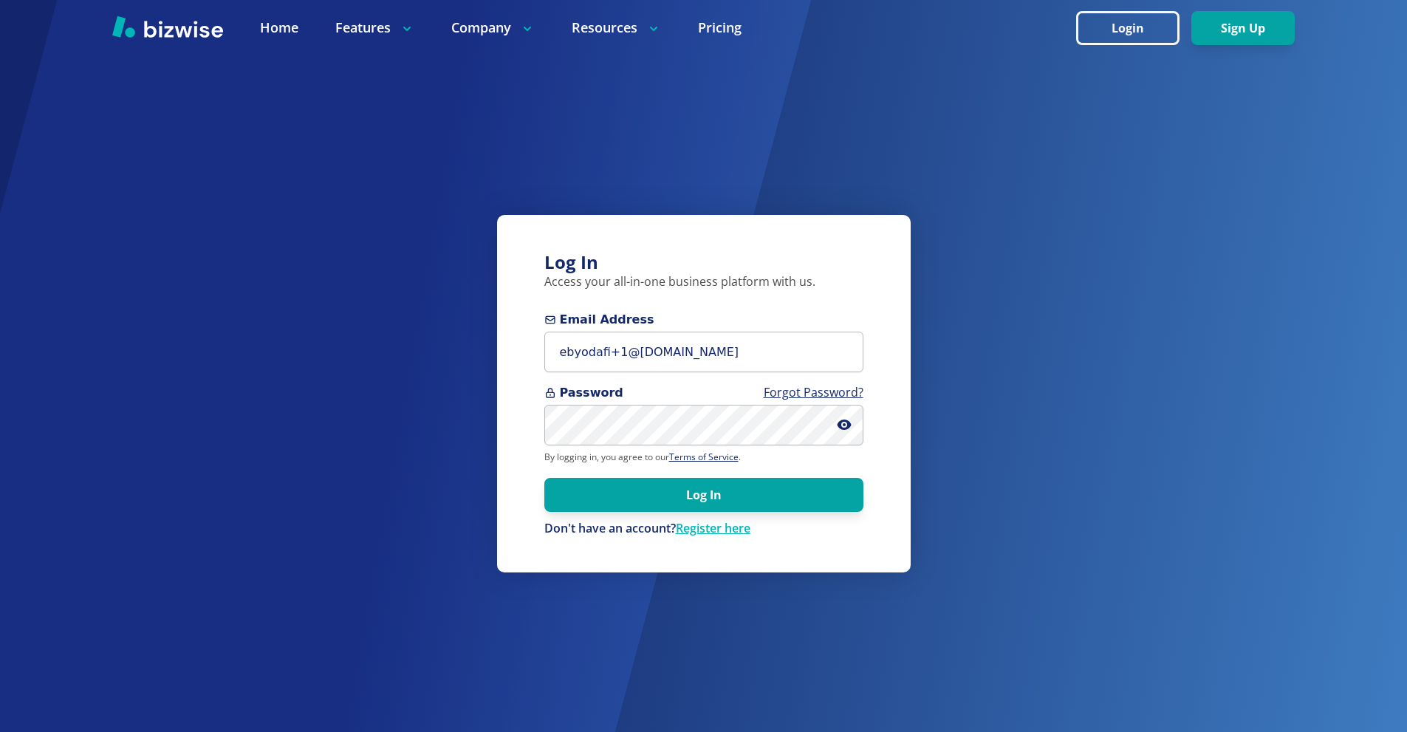
drag, startPoint x: 682, startPoint y: 492, endPoint x: 525, endPoint y: 235, distance: 301.3
click at [681, 491] on button "Log In" at bounding box center [703, 495] width 319 height 34
